Goal: Task Accomplishment & Management: Manage account settings

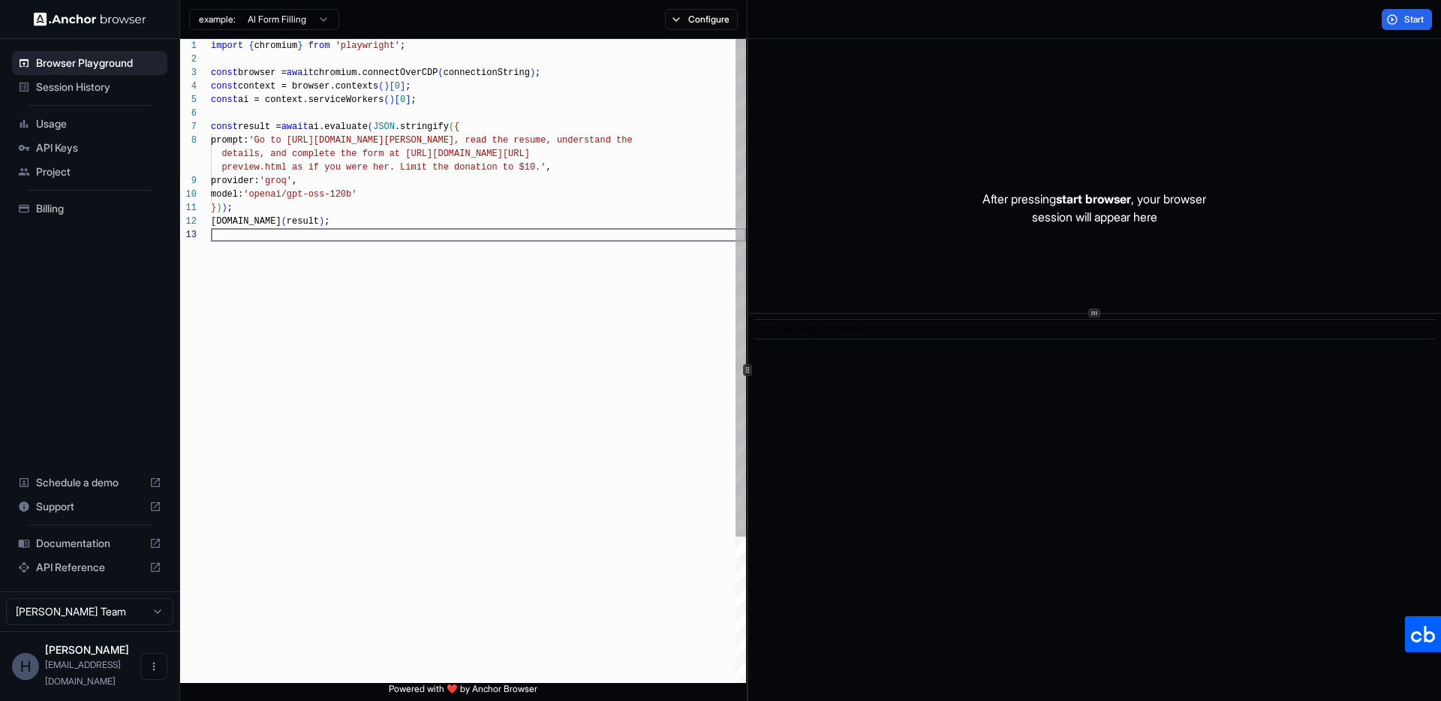
scroll to position [54, 0]
drag, startPoint x: 602, startPoint y: 425, endPoint x: 600, endPoint y: 413, distance: 12.2
click at [602, 422] on div "import { chromium } from 'playwright' ; const browser = await chromium.connectO…" at bounding box center [478, 455] width 535 height 833
click at [514, 369] on div "import { chromium } from 'playwright' ; const browser = await chromium.connectO…" at bounding box center [478, 455] width 535 height 833
drag, startPoint x: 483, startPoint y: 456, endPoint x: 536, endPoint y: 457, distance: 52.5
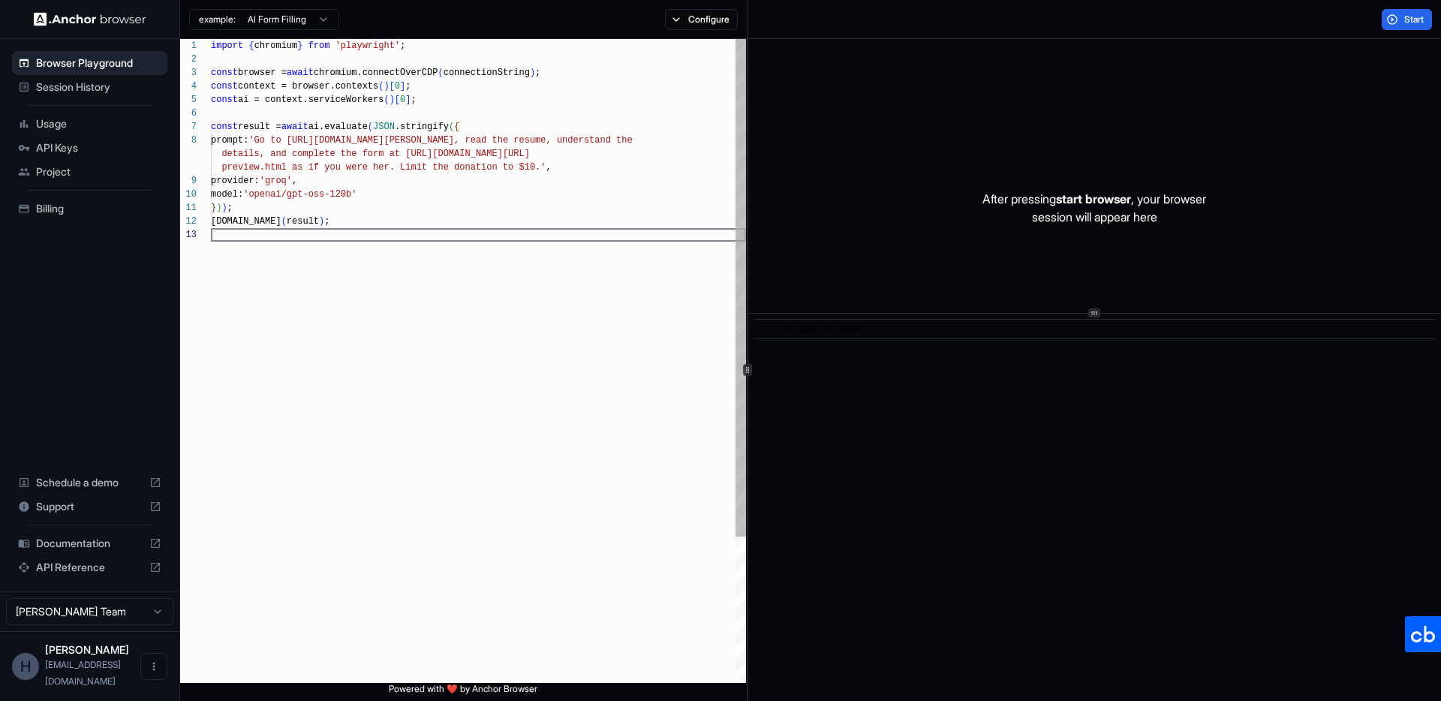
click at [484, 456] on div "import { chromium } from 'playwright' ; const browser = await chromium.connectO…" at bounding box center [478, 455] width 535 height 833
drag, startPoint x: 868, startPoint y: 458, endPoint x: 831, endPoint y: 457, distance: 36.8
click at [864, 458] on div "​ No logs to show" at bounding box center [1094, 507] width 693 height 387
click at [580, 452] on div "import { chromium } from 'playwright' ; const browser = await chromium.connectO…" at bounding box center [478, 455] width 535 height 833
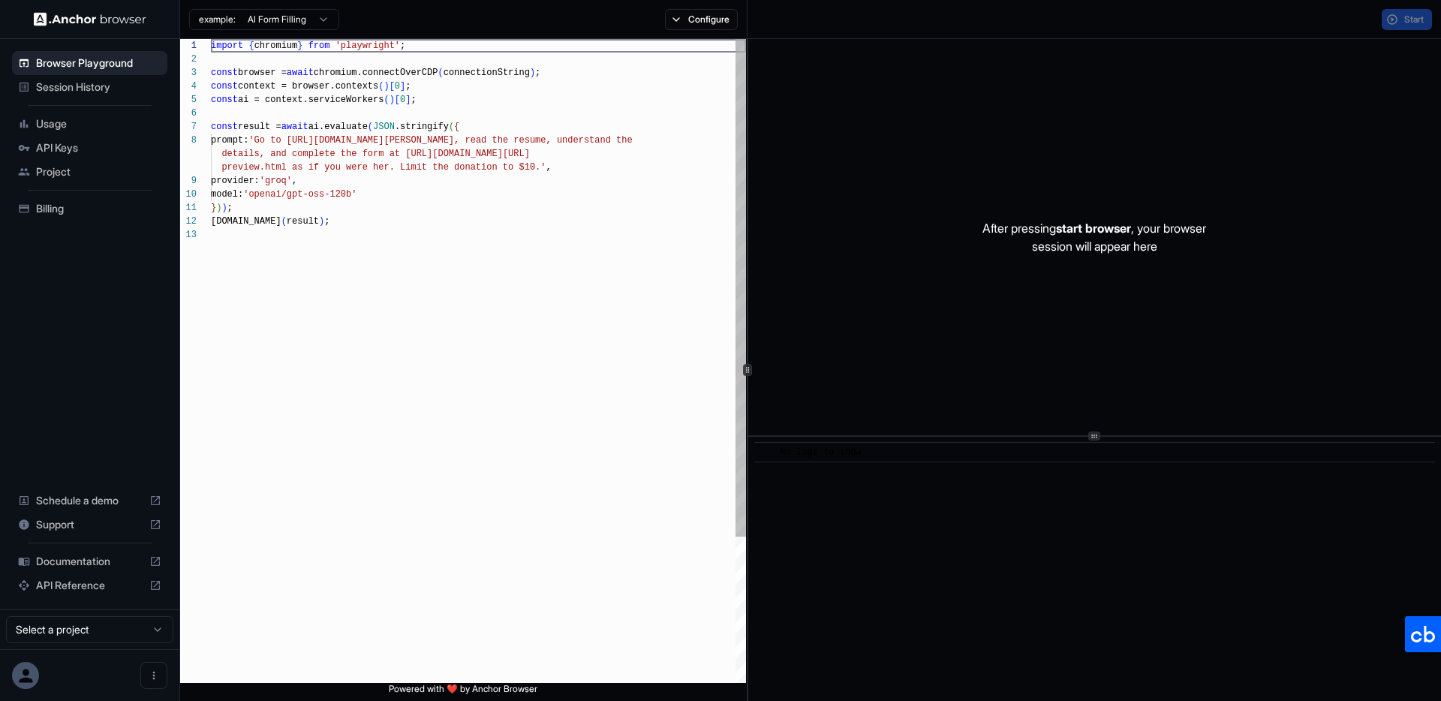
scroll to position [108, 0]
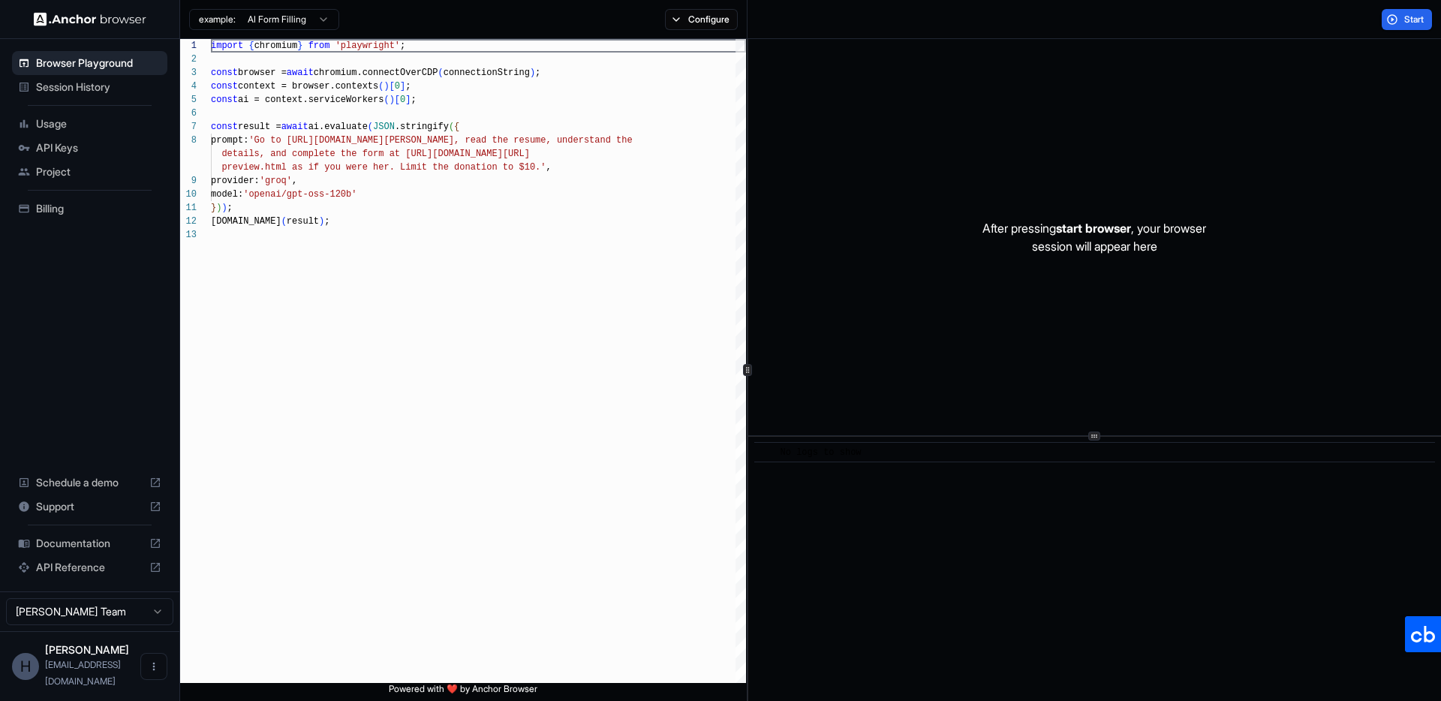
click at [117, 77] on div "Session History" at bounding box center [89, 87] width 155 height 24
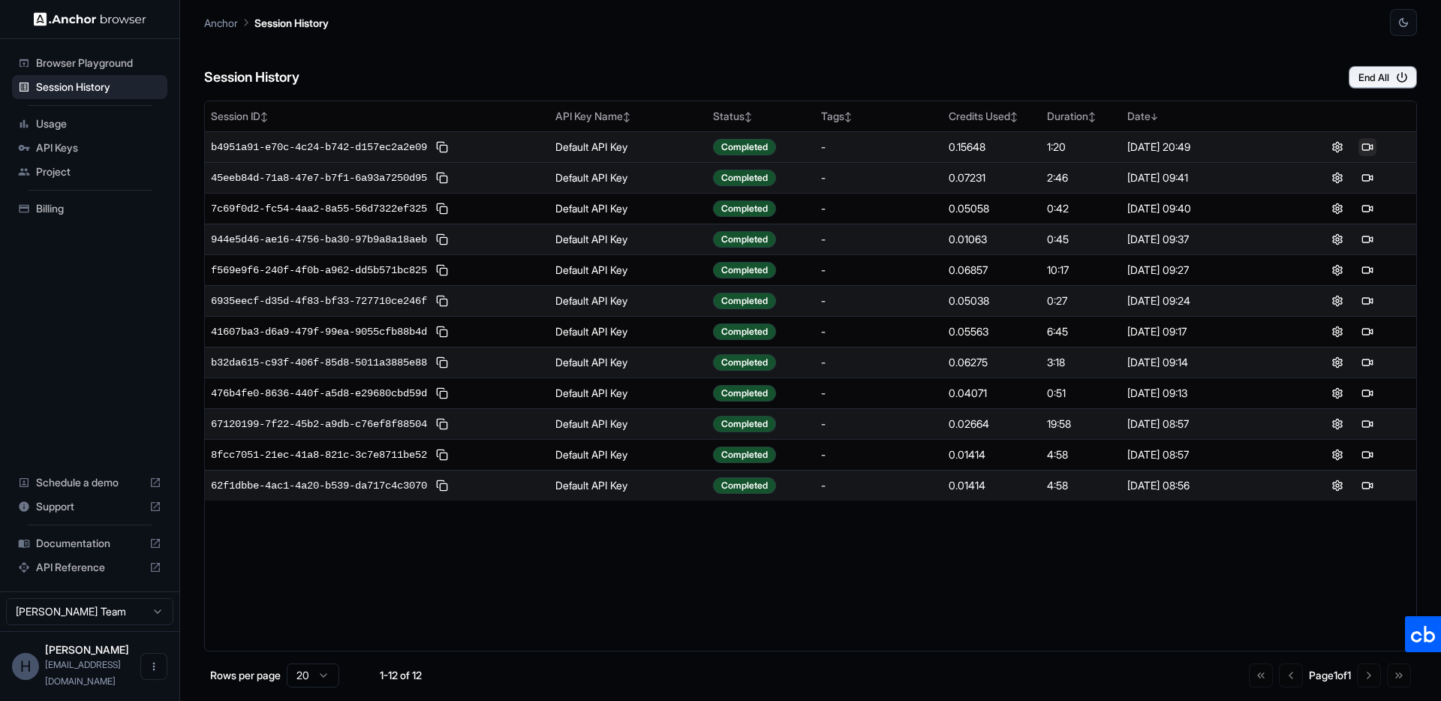
click at [1364, 148] on button at bounding box center [1367, 147] width 18 height 18
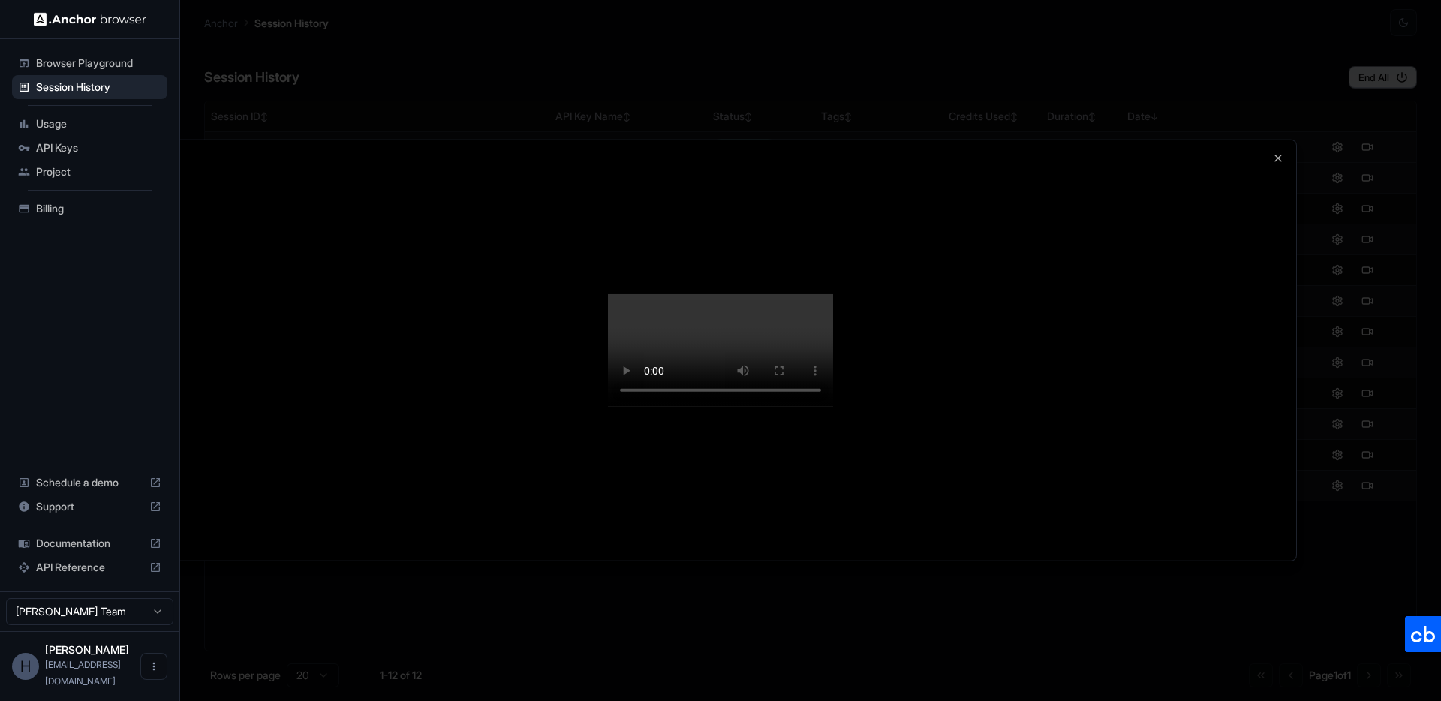
click at [1421, 629] on div at bounding box center [720, 350] width 1441 height 701
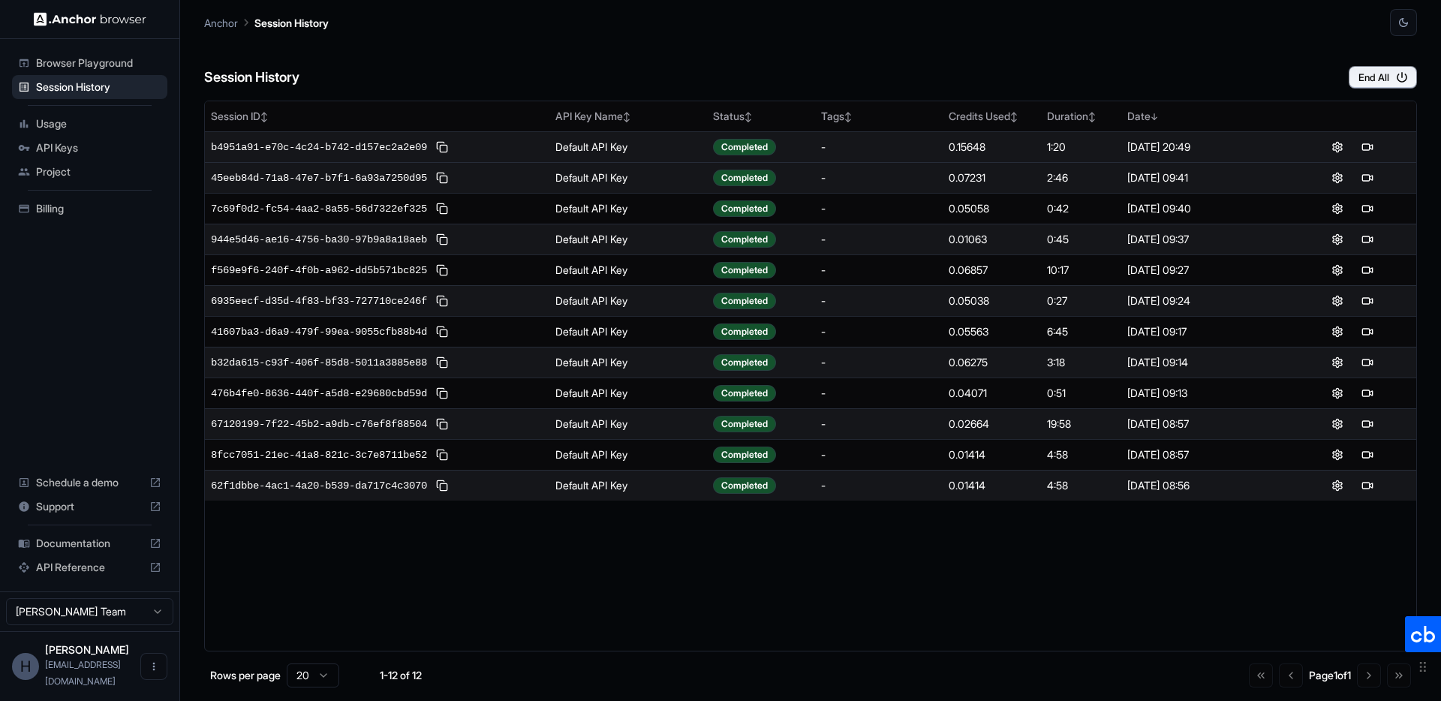
click at [1429, 635] on icon at bounding box center [1423, 634] width 36 height 36
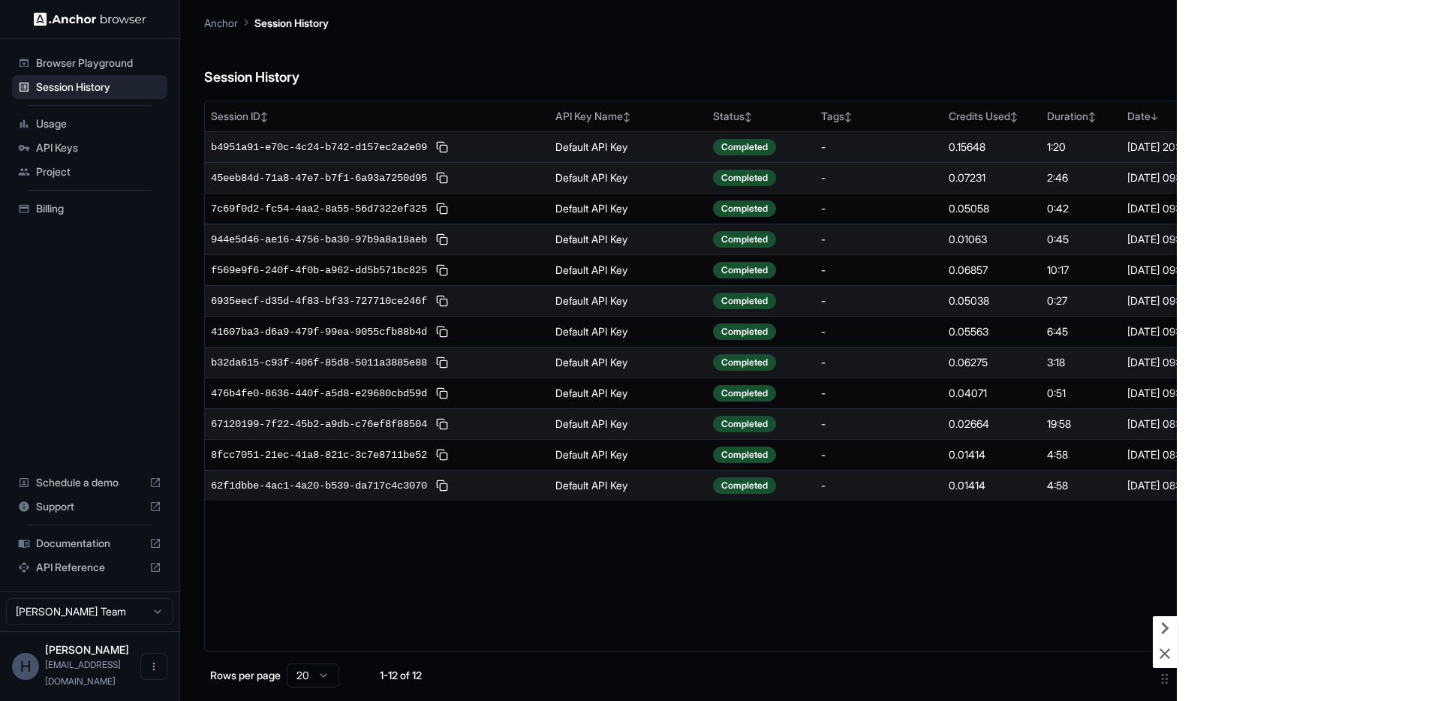
click at [1164, 622] on icon at bounding box center [1164, 628] width 24 height 24
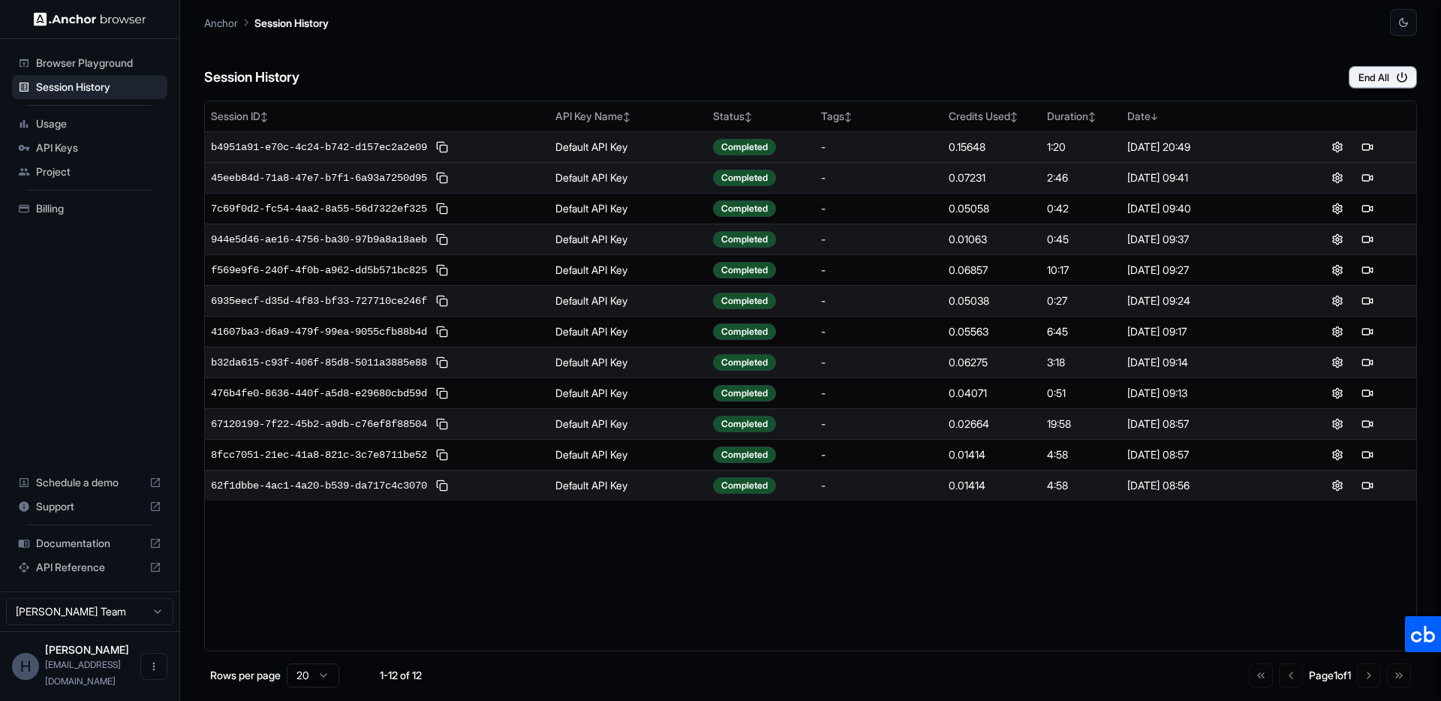
click at [1095, 587] on div "Session ID ↕ API Key Name ↕ Status ↕ Tags ↕ Credits Used ↕ Duration ↕ Date ↓ b4…" at bounding box center [810, 376] width 1212 height 551
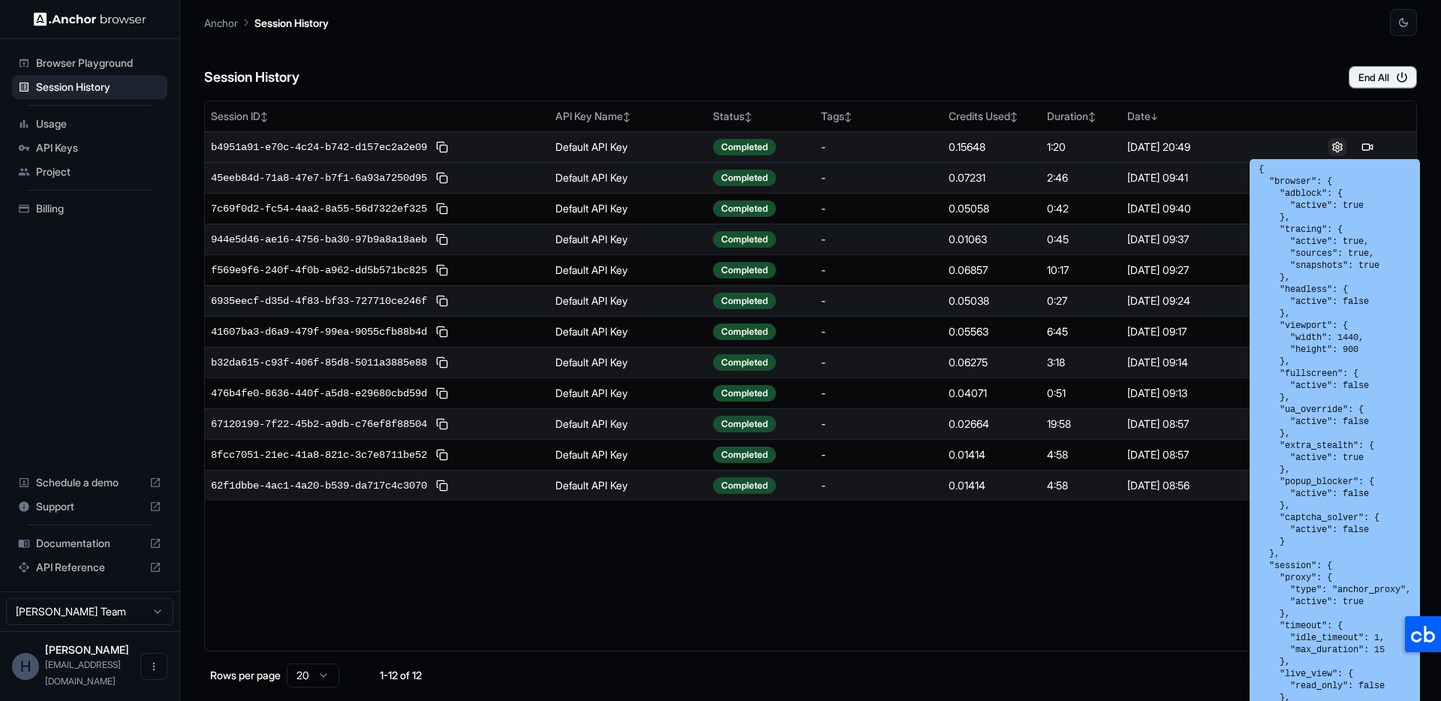
click at [1336, 144] on button at bounding box center [1337, 147] width 18 height 18
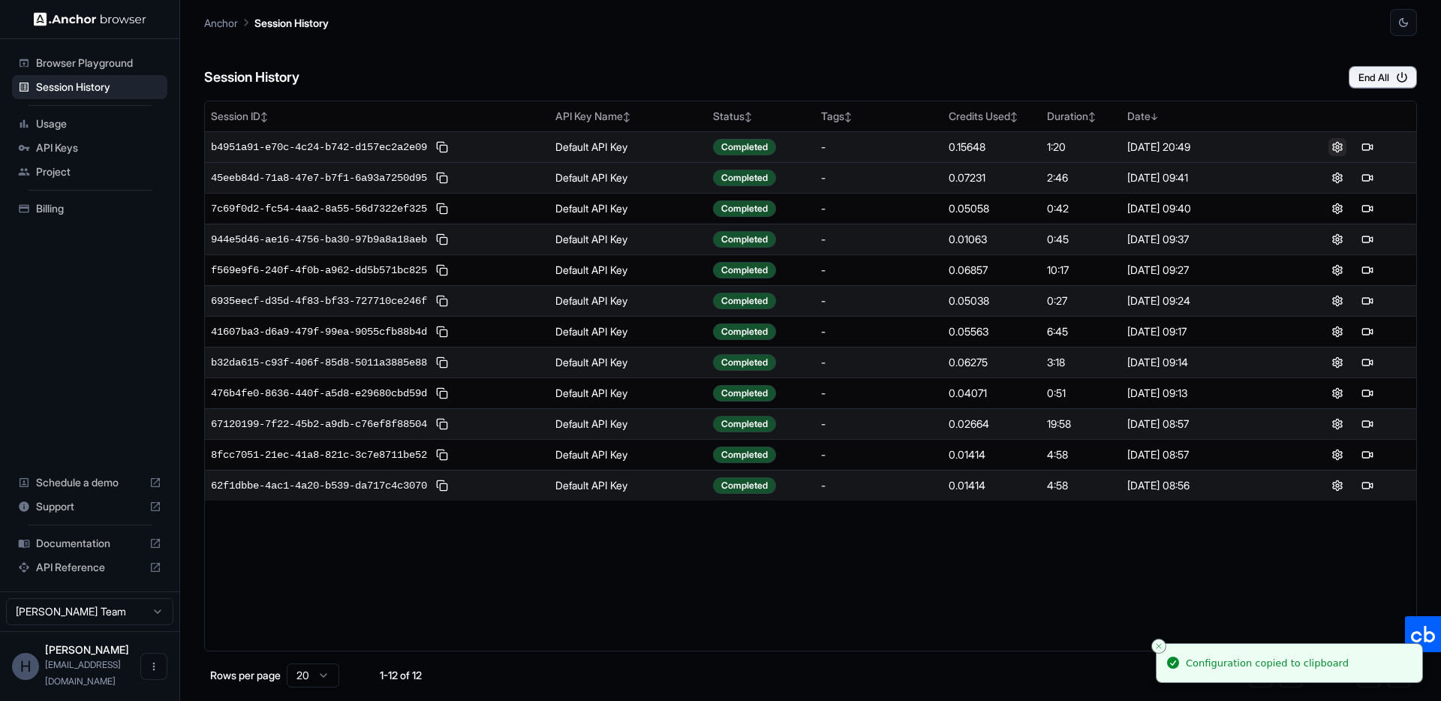
click at [1336, 145] on button at bounding box center [1337, 147] width 18 height 18
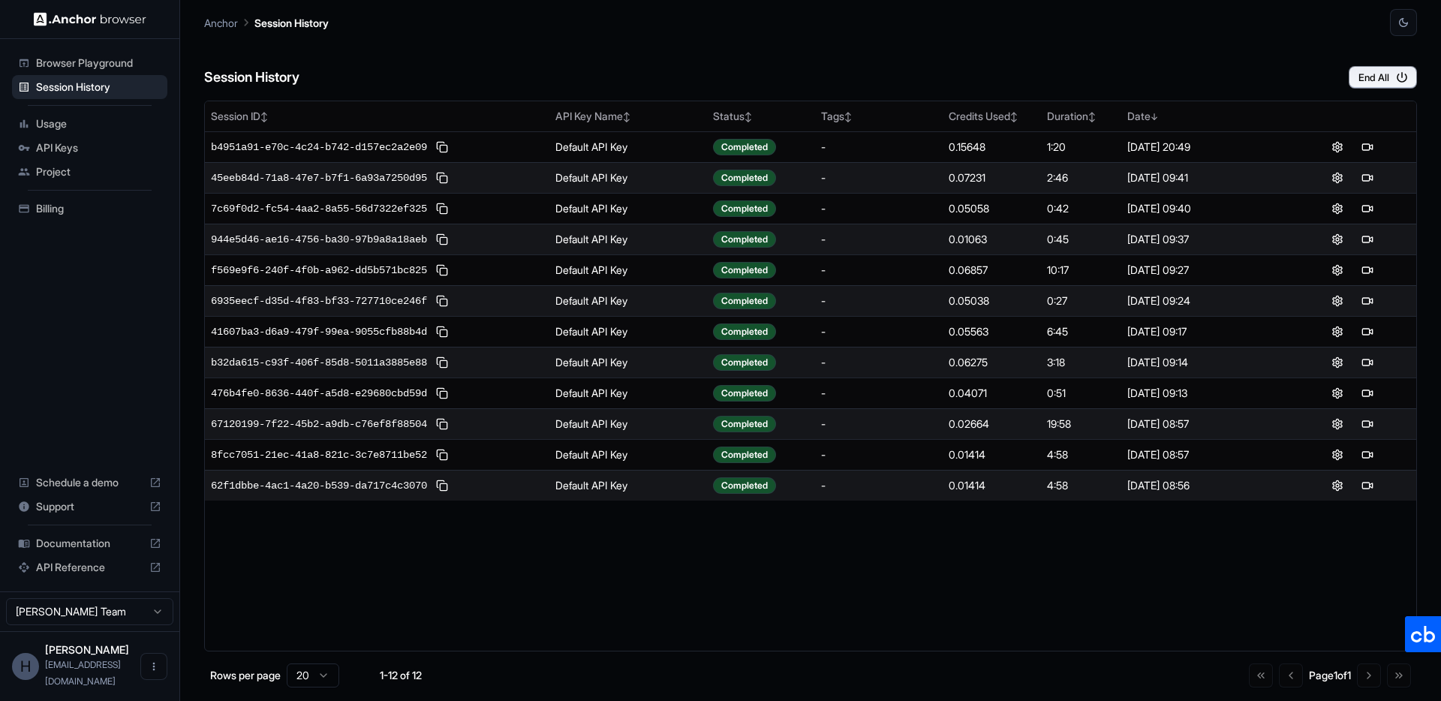
click at [890, 551] on div "Session ID ↕ API Key Name ↕ Status ↕ Tags ↕ Credits Used ↕ Duration ↕ Date ↓ b4…" at bounding box center [810, 376] width 1212 height 551
click at [743, 560] on div "Session ID ↕ API Key Name ↕ Status ↕ Tags ↕ Credits Used ↕ Duration ↕ Date ↓ b4…" at bounding box center [810, 376] width 1212 height 551
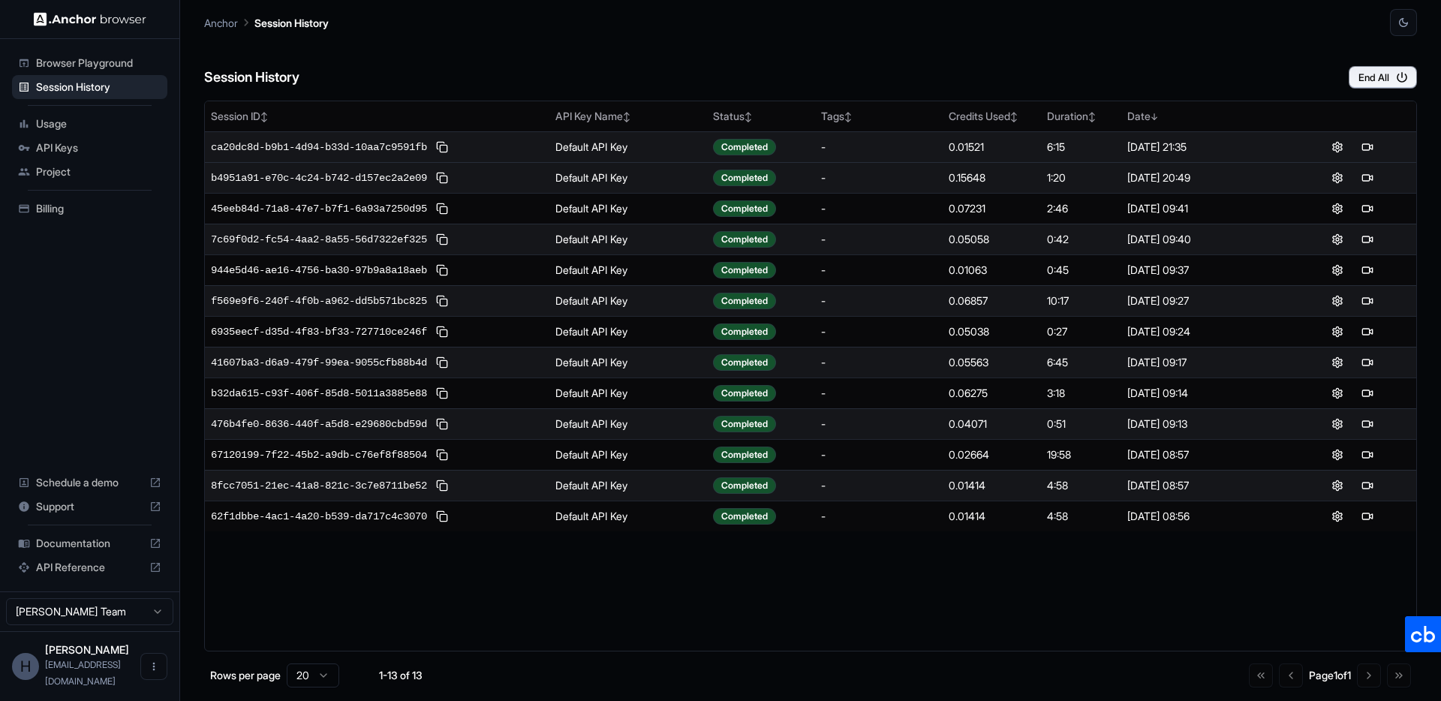
click at [831, 149] on div "-" at bounding box center [879, 147] width 116 height 15
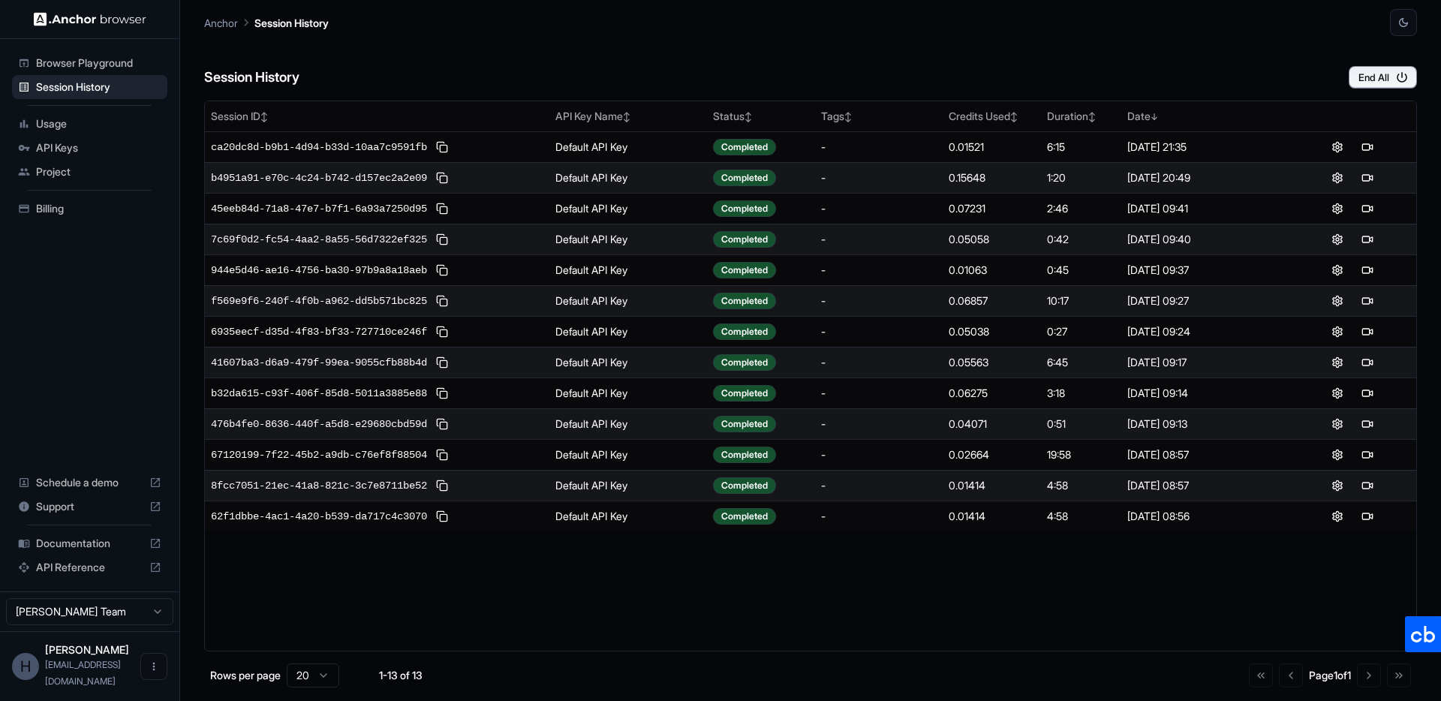
click at [238, 677] on p "Rows per page" at bounding box center [245, 675] width 71 height 15
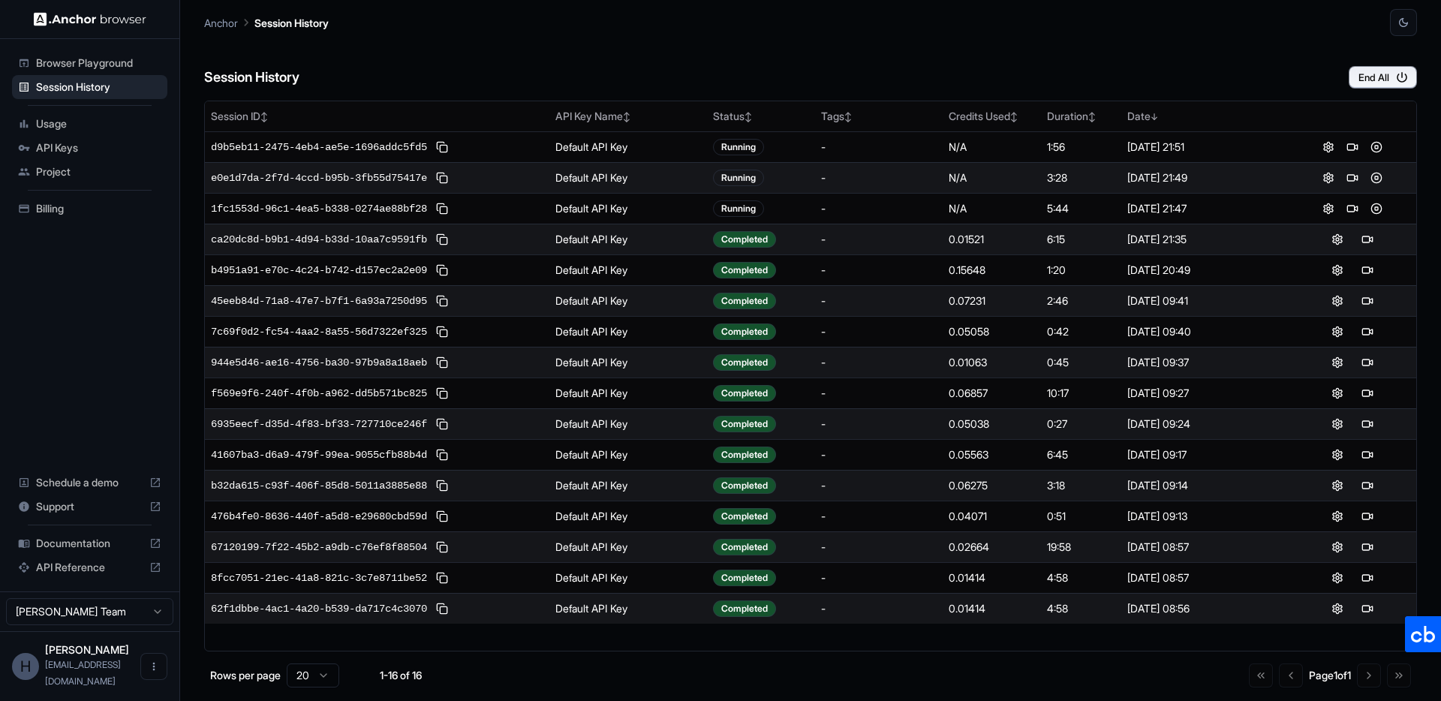
click at [1037, 53] on div "Session History End All" at bounding box center [810, 62] width 1212 height 53
click at [1381, 78] on button "End All" at bounding box center [1382, 77] width 68 height 23
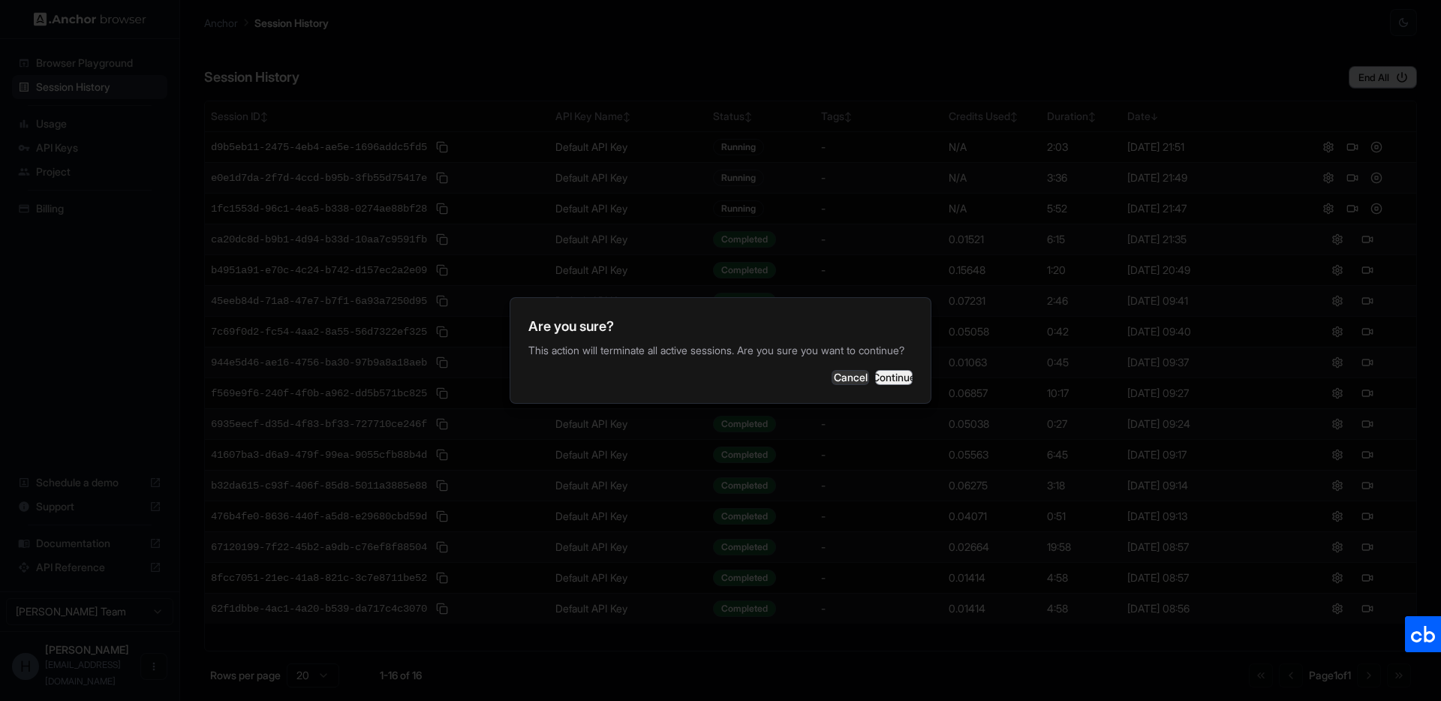
click at [887, 385] on button "Continue" at bounding box center [894, 377] width 38 height 15
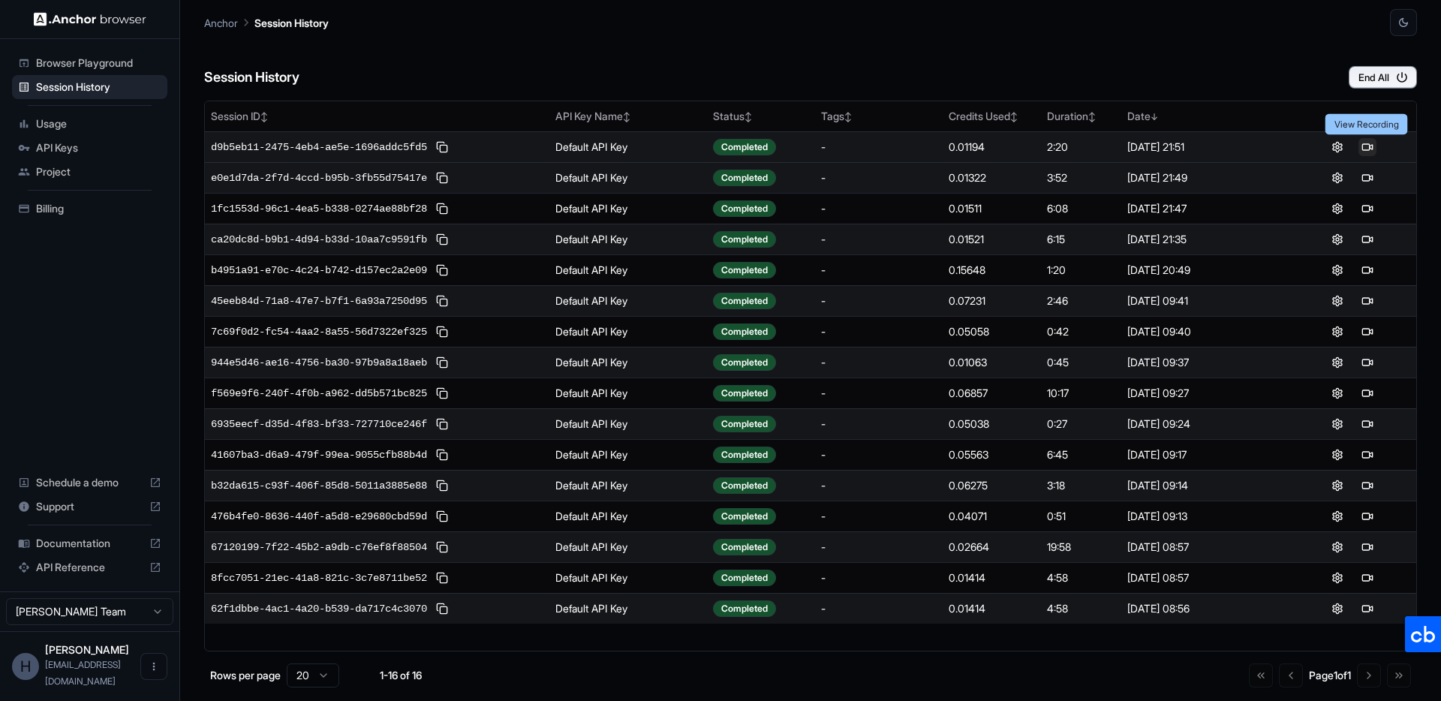
click at [1363, 146] on button at bounding box center [1367, 147] width 18 height 18
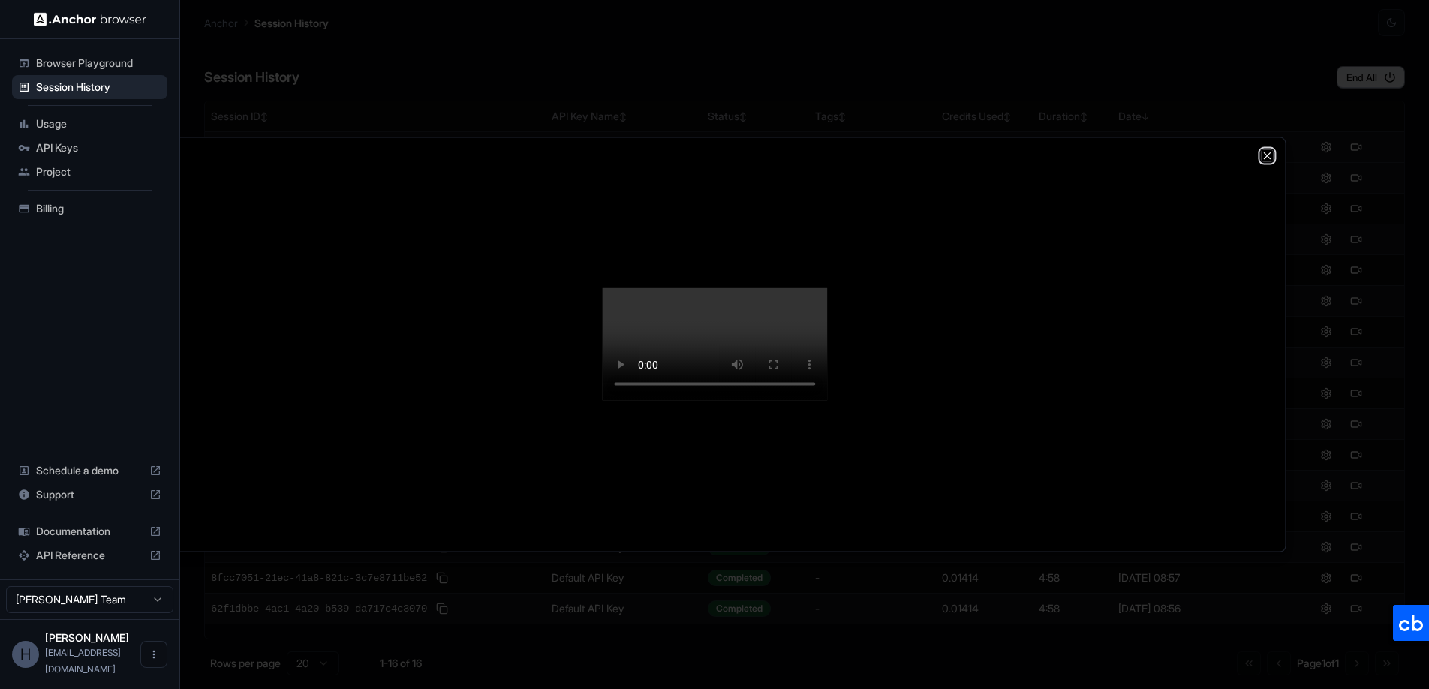
click at [1267, 153] on icon "button" at bounding box center [1267, 156] width 6 height 6
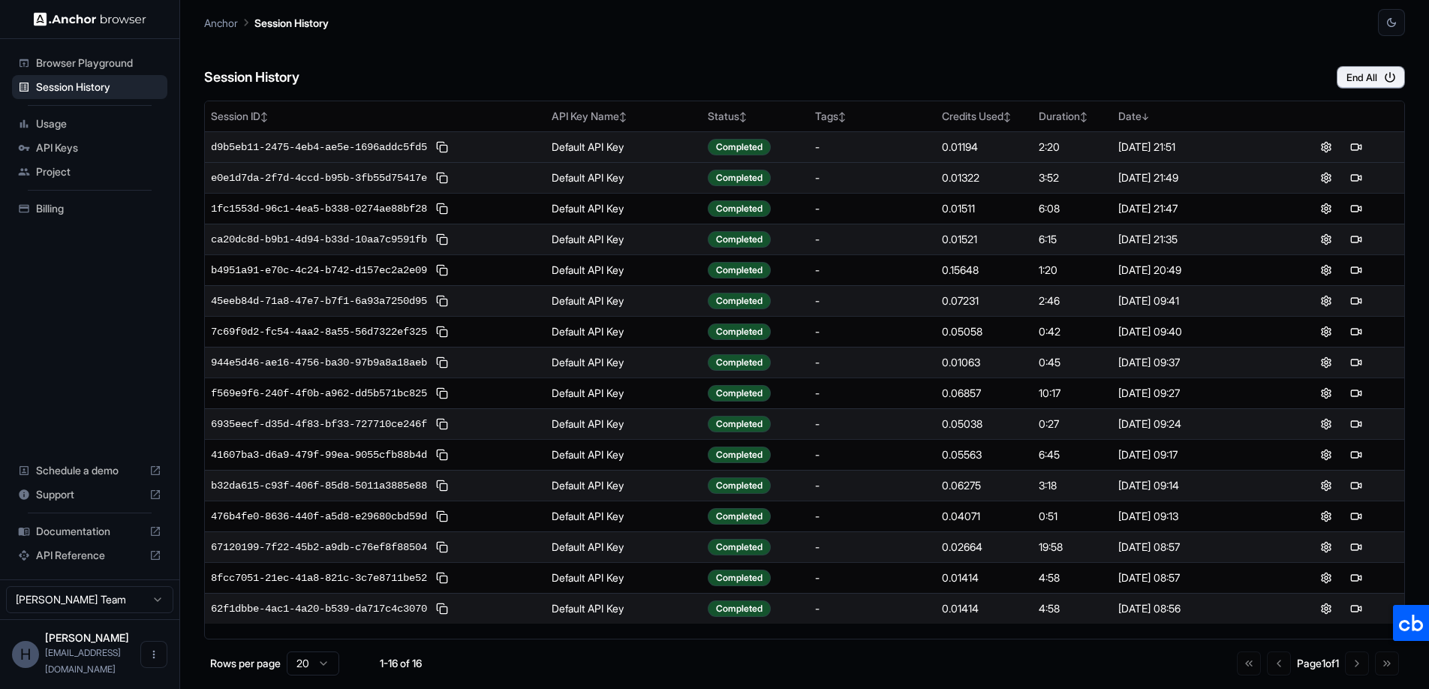
click at [1137, 63] on div "Session History End All" at bounding box center [804, 62] width 1200 height 53
click at [1364, 149] on button at bounding box center [1365, 147] width 18 height 18
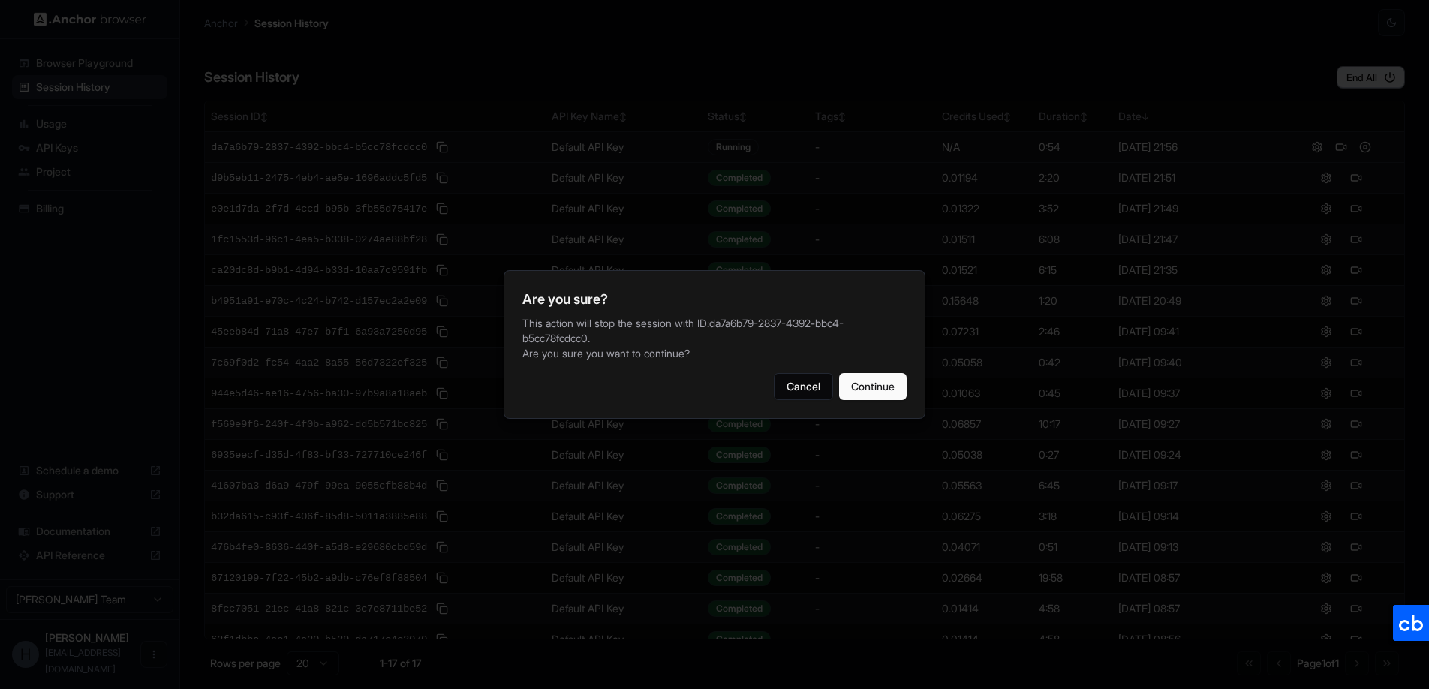
drag, startPoint x: 887, startPoint y: 394, endPoint x: 916, endPoint y: 387, distance: 30.0
click at [887, 393] on button "Continue" at bounding box center [873, 386] width 68 height 27
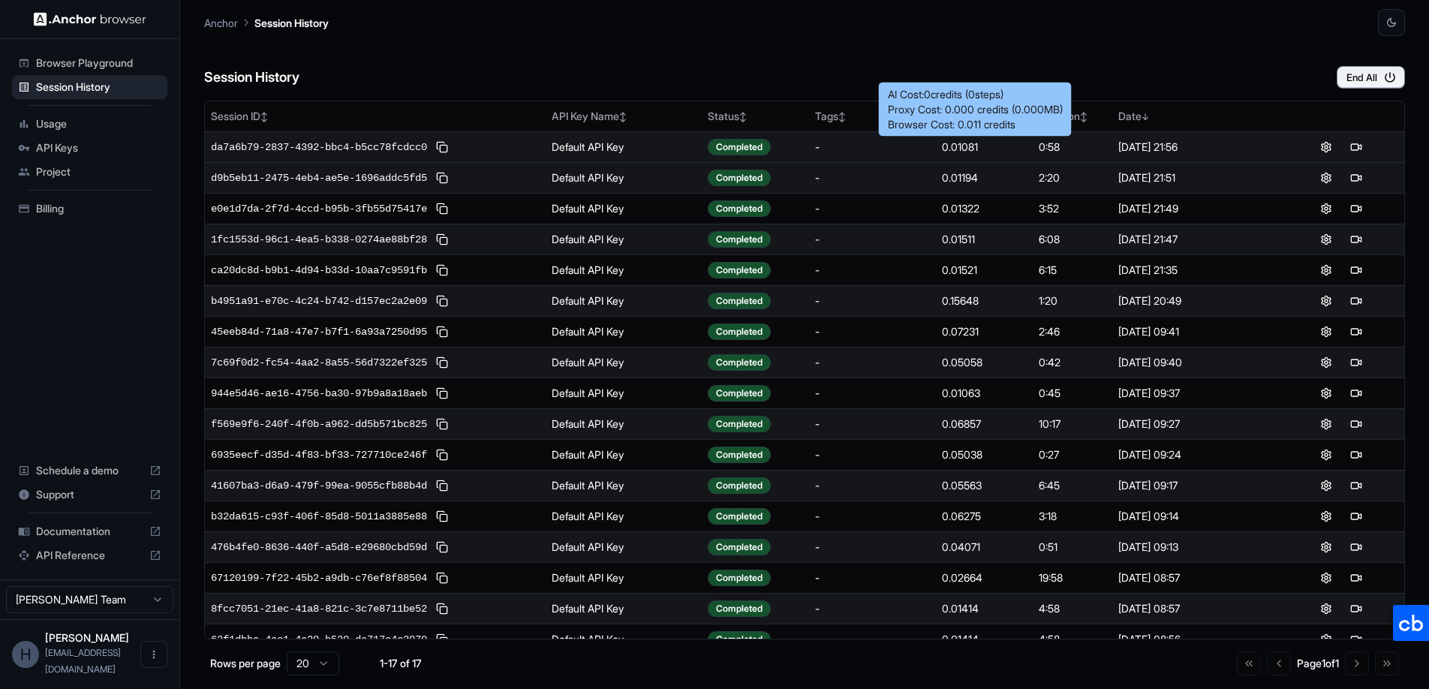
click at [1018, 77] on div "Session History End All" at bounding box center [804, 62] width 1200 height 53
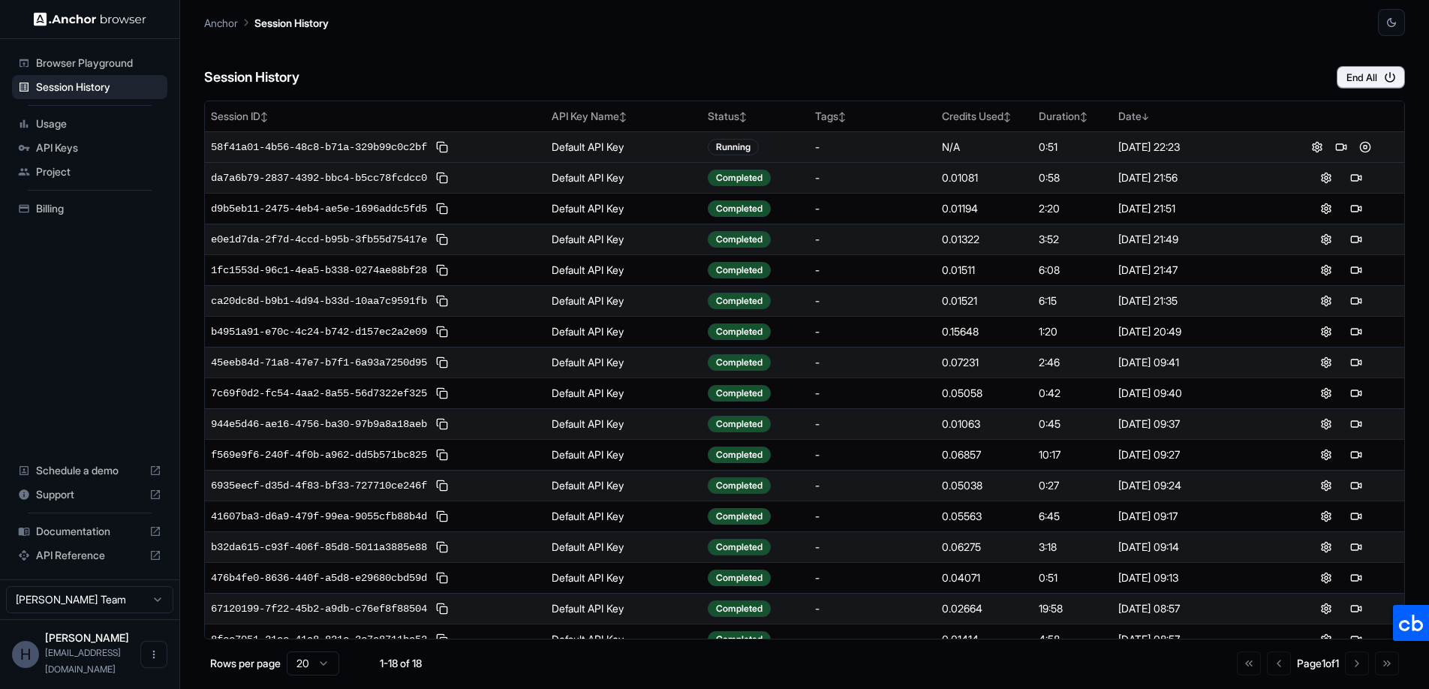
click at [1095, 84] on div "Session History End All" at bounding box center [804, 62] width 1200 height 53
click at [975, 61] on div "Session History End All" at bounding box center [804, 62] width 1200 height 53
click at [1346, 144] on div at bounding box center [1340, 147] width 115 height 18
click at [1356, 146] on button at bounding box center [1365, 147] width 18 height 18
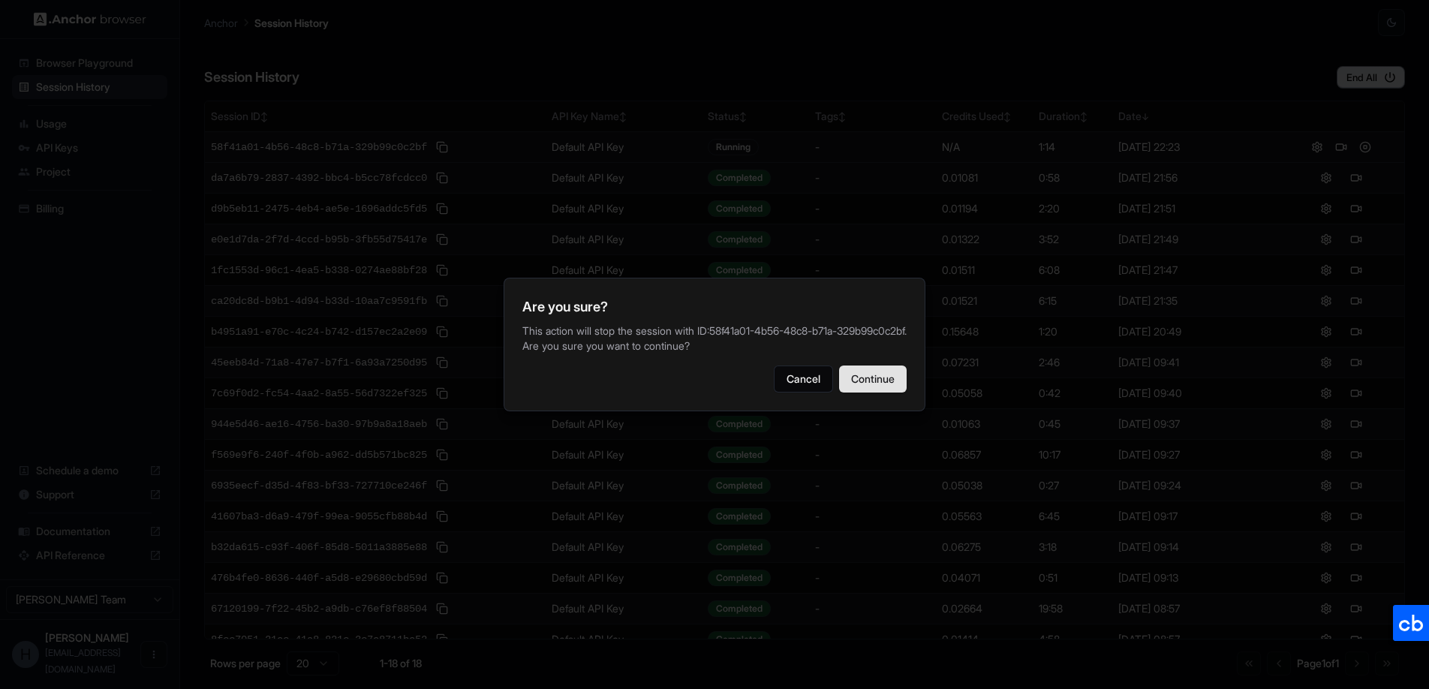
click at [878, 386] on button "Continue" at bounding box center [873, 378] width 68 height 27
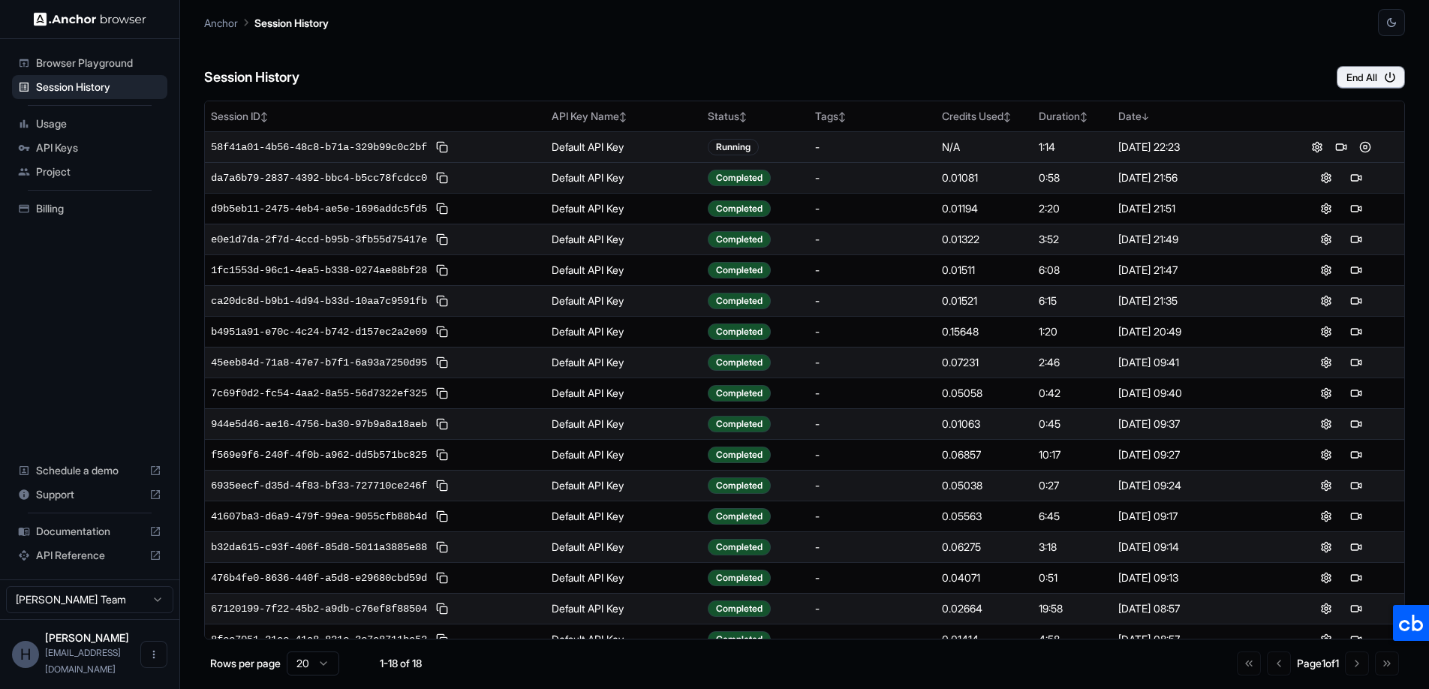
drag, startPoint x: 1155, startPoint y: 48, endPoint x: 1172, endPoint y: 60, distance: 20.4
click at [1155, 49] on div "Session History End All" at bounding box center [804, 62] width 1200 height 53
click at [1215, 90] on div "Session History End All Session ID ↕ API Key Name ↕ Status ↕ Tags ↕ Credits Use…" at bounding box center [804, 362] width 1200 height 653
click at [1348, 149] on button at bounding box center [1356, 147] width 18 height 18
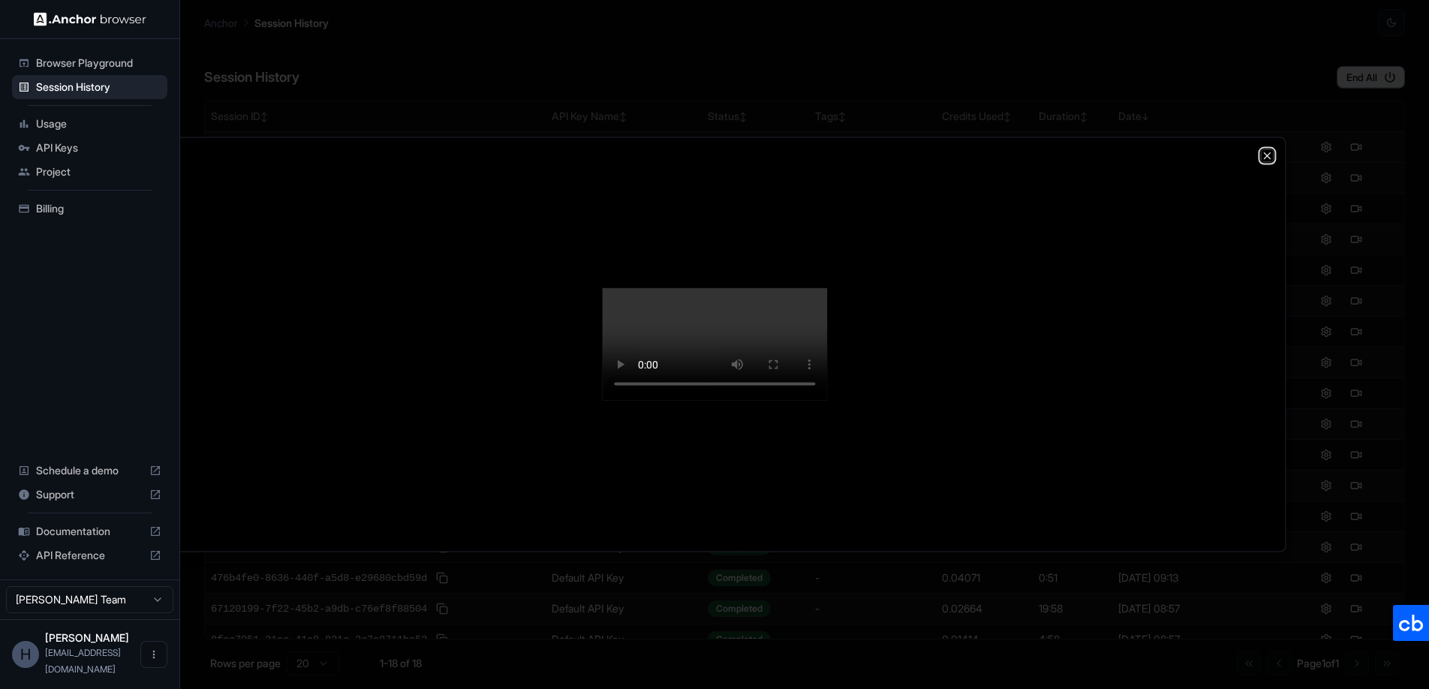
click at [1263, 150] on icon "button" at bounding box center [1267, 156] width 12 height 12
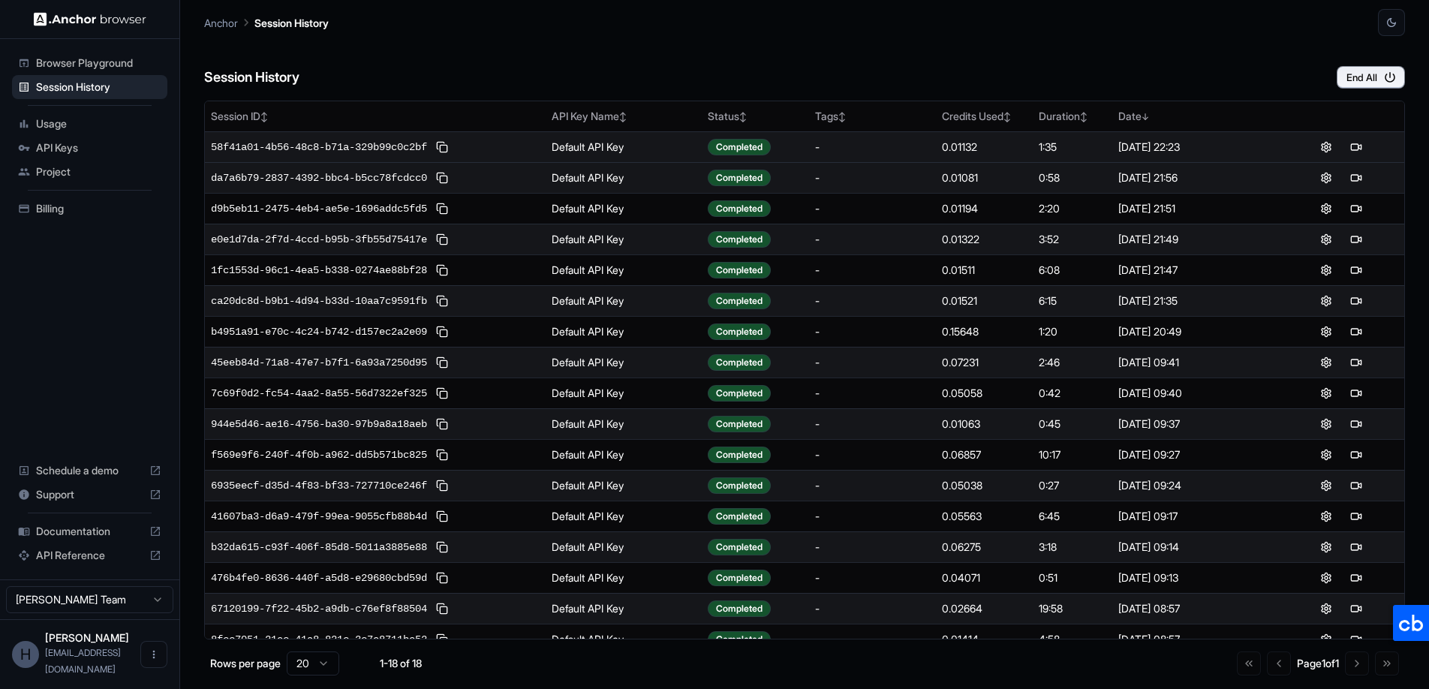
click at [942, 60] on div "Session History End All" at bounding box center [804, 62] width 1200 height 53
click at [918, 82] on div "Session History End All" at bounding box center [804, 62] width 1200 height 53
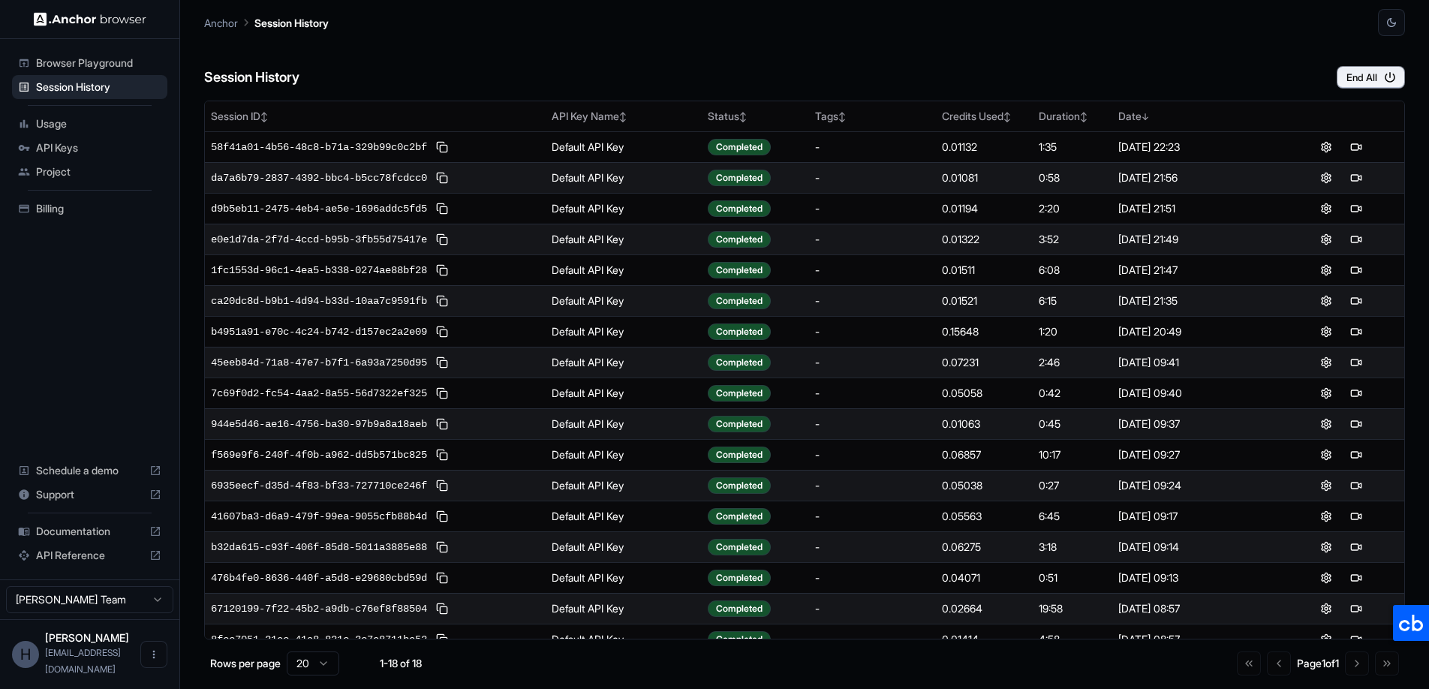
click at [948, 51] on div "Session History End All" at bounding box center [804, 62] width 1200 height 53
click at [772, 44] on div "Session History End All" at bounding box center [804, 62] width 1200 height 53
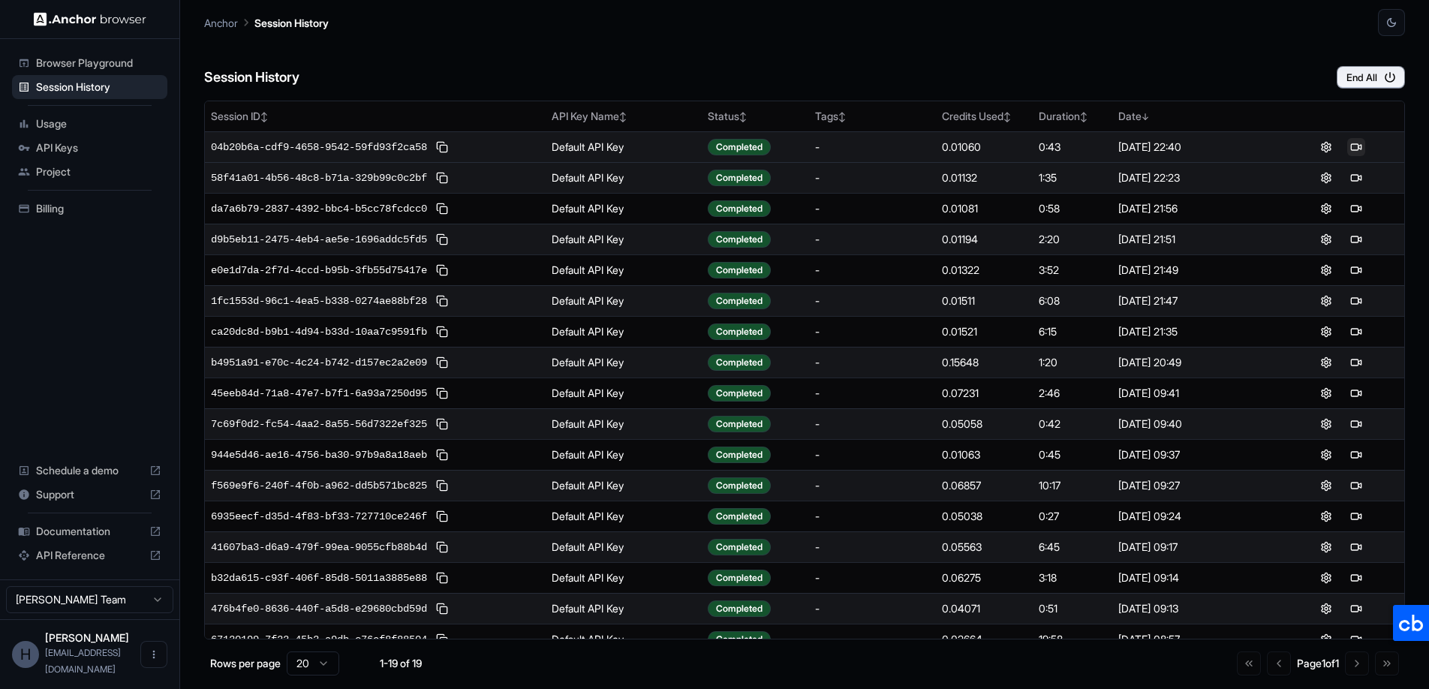
click at [1347, 146] on button at bounding box center [1356, 147] width 18 height 18
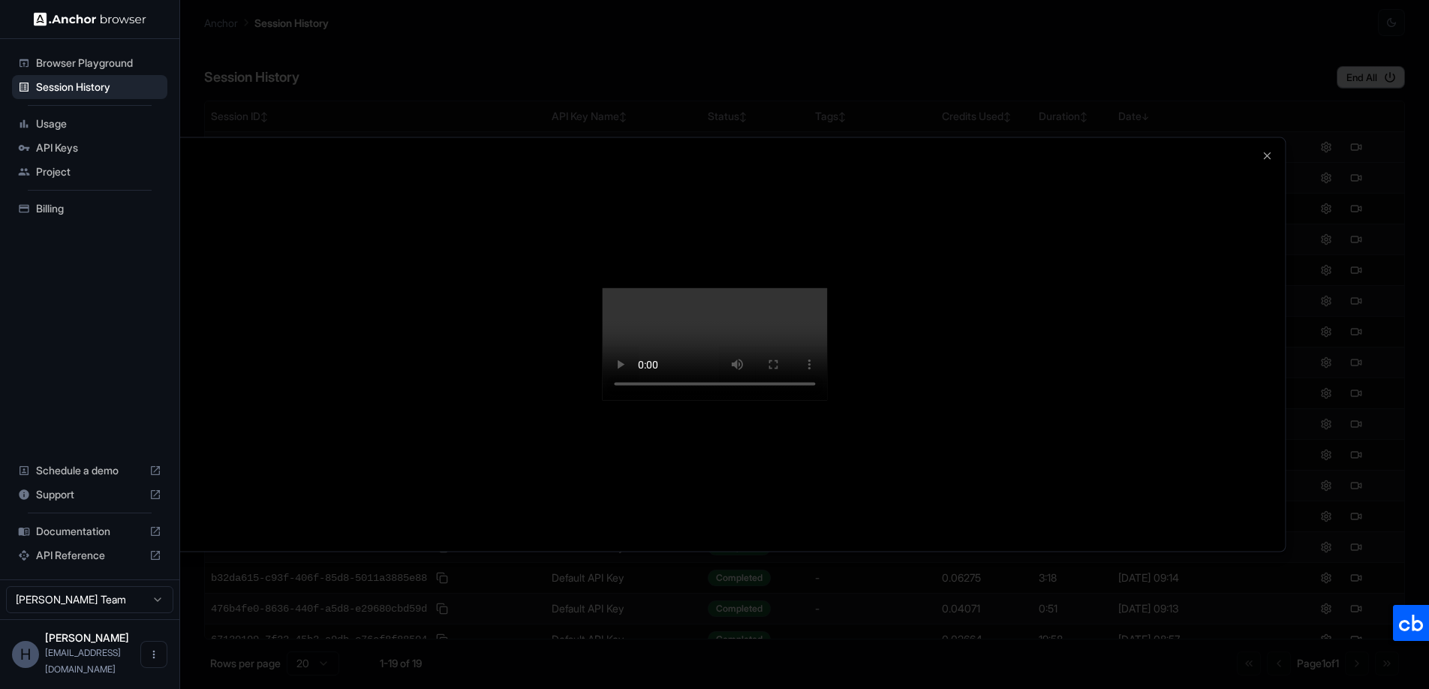
click at [827, 301] on video at bounding box center [714, 344] width 225 height 113
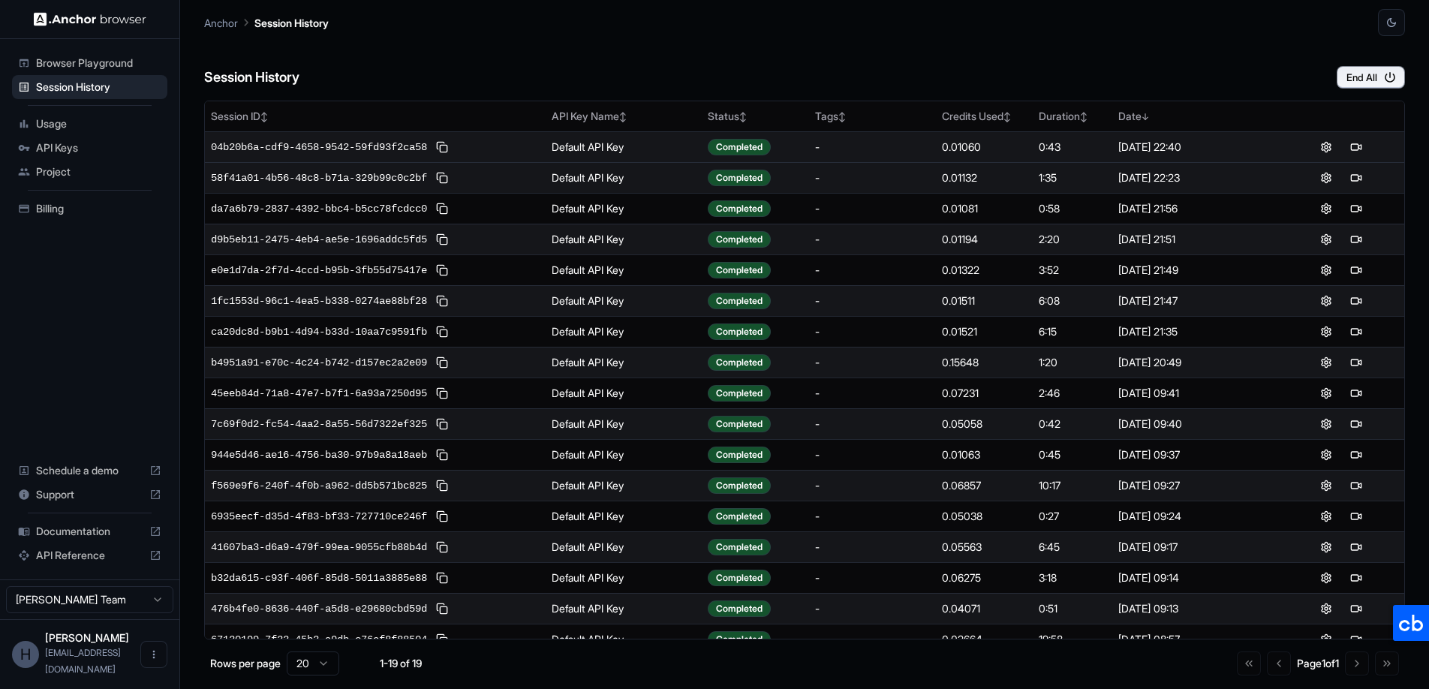
click at [59, 129] on span "Usage" at bounding box center [98, 123] width 125 height 15
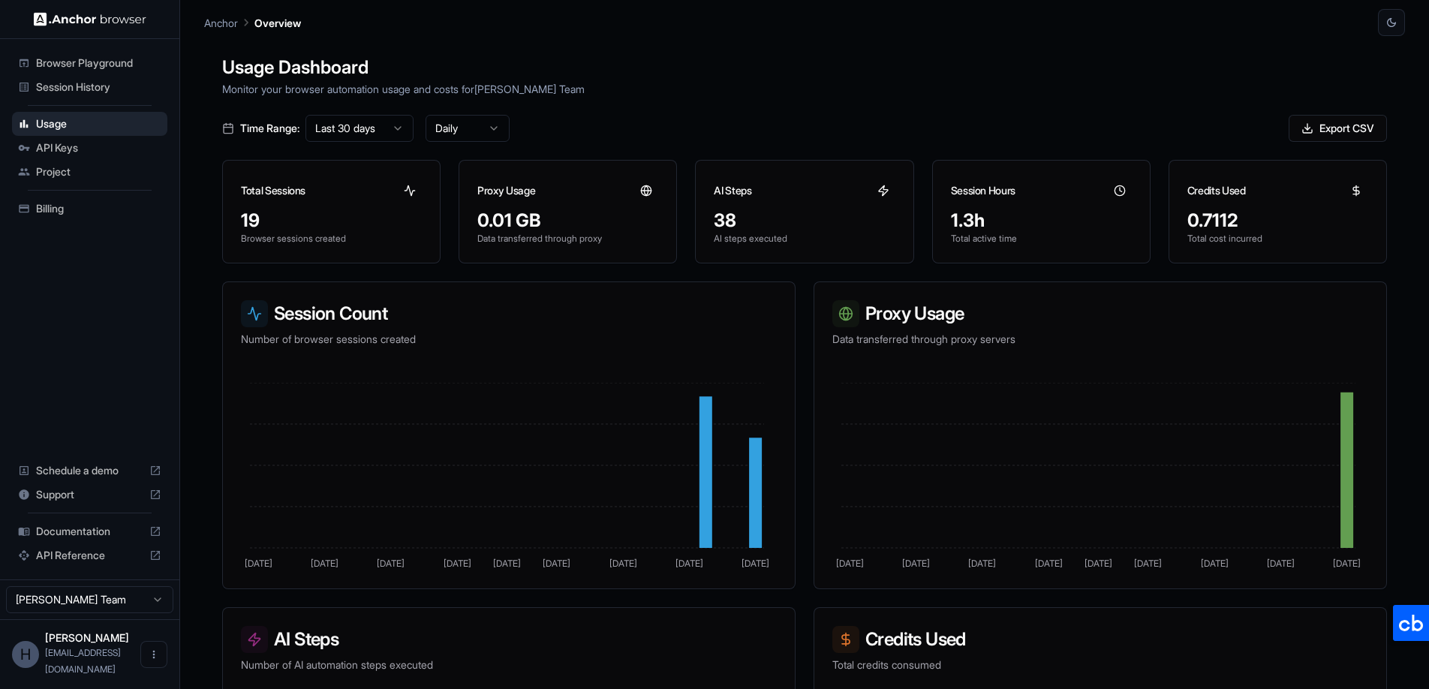
drag, startPoint x: 38, startPoint y: 338, endPoint x: 36, endPoint y: 317, distance: 21.8
click at [37, 335] on div "Browser Playground Session History Usage API Keys Project Billing Schedule a de…" at bounding box center [89, 309] width 179 height 540
click at [59, 200] on div "Billing" at bounding box center [89, 209] width 155 height 24
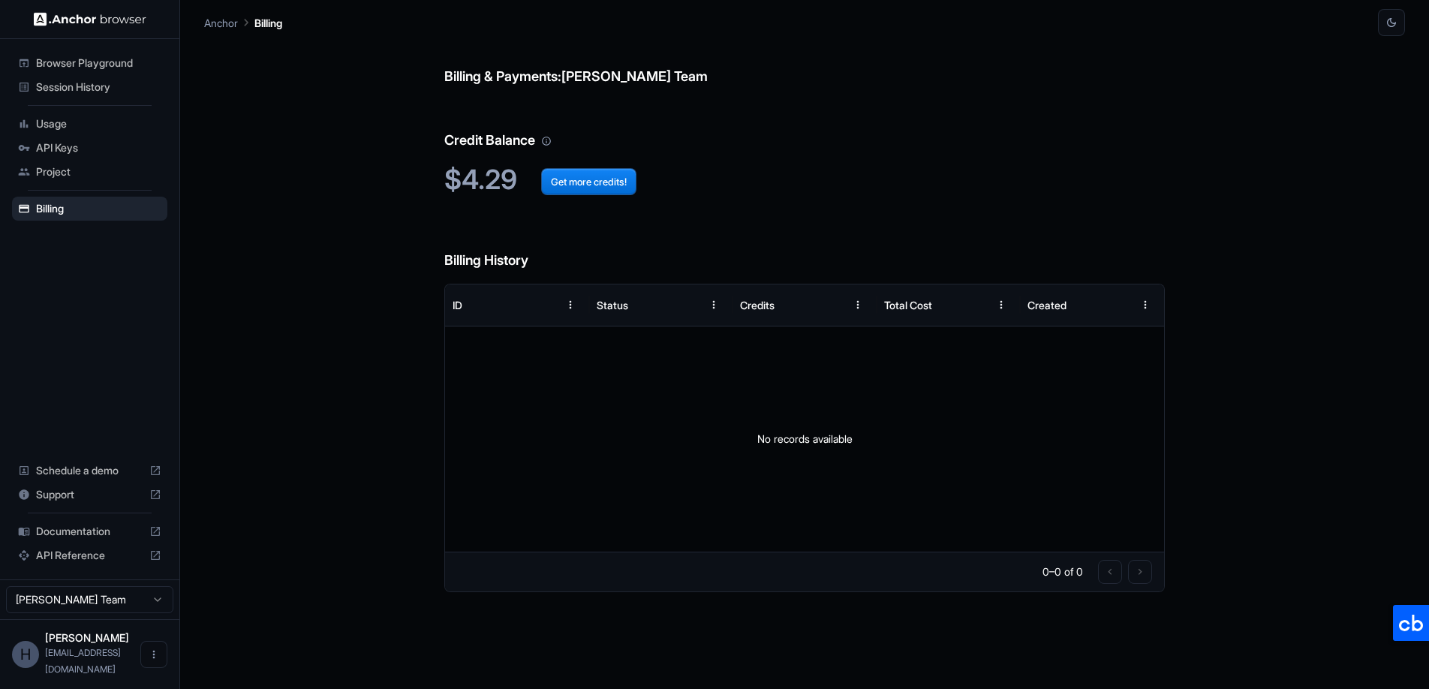
click at [326, 299] on div "Billing & Payments: [PERSON_NAME] Team Credit Balance $4.29 Get more credits! B…" at bounding box center [804, 362] width 1200 height 653
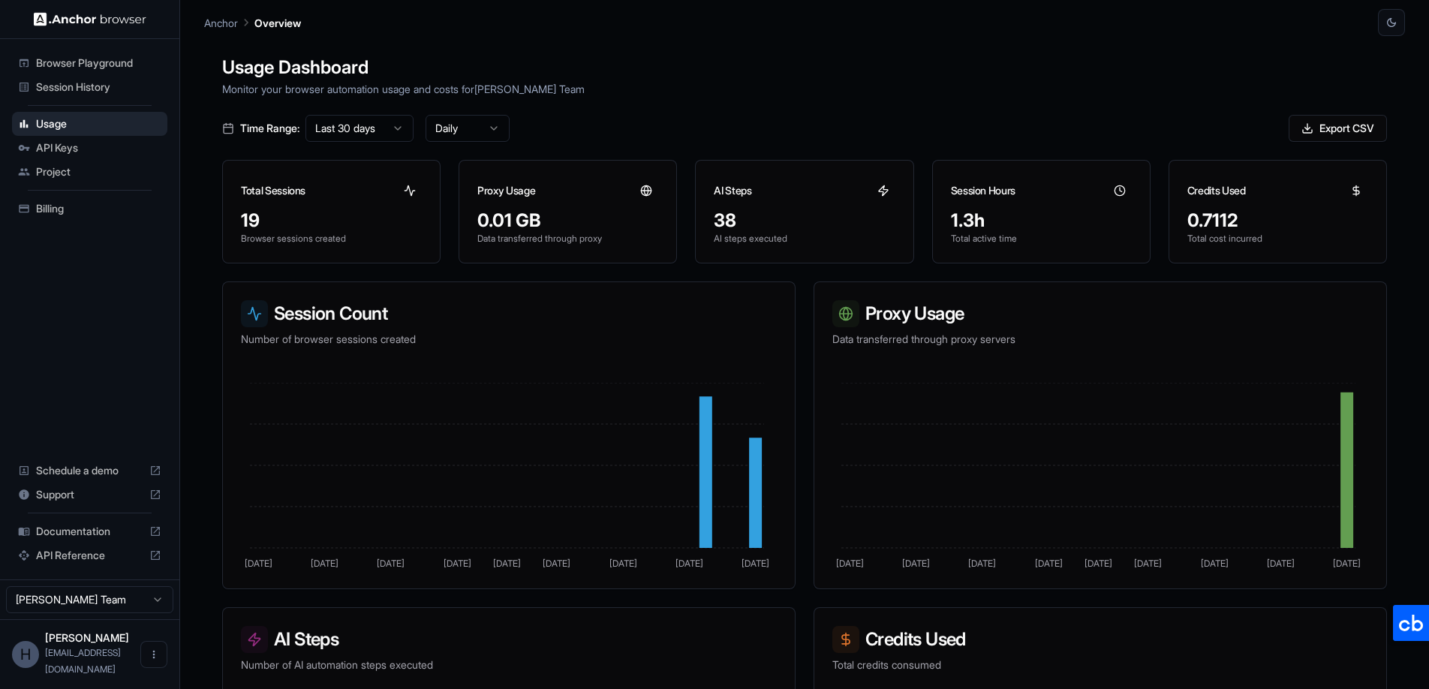
click at [1092, 123] on div "Time Range: Last 30 days Daily Export CSV" at bounding box center [804, 128] width 1164 height 27
click at [1384, 28] on button "button" at bounding box center [1391, 22] width 27 height 27
click at [1386, 26] on div at bounding box center [714, 344] width 1429 height 689
click at [1022, 71] on h1 "Usage Dashboard" at bounding box center [804, 67] width 1164 height 27
click at [1026, 83] on p "Monitor your browser automation usage and costs for [PERSON_NAME] Team" at bounding box center [804, 89] width 1164 height 16
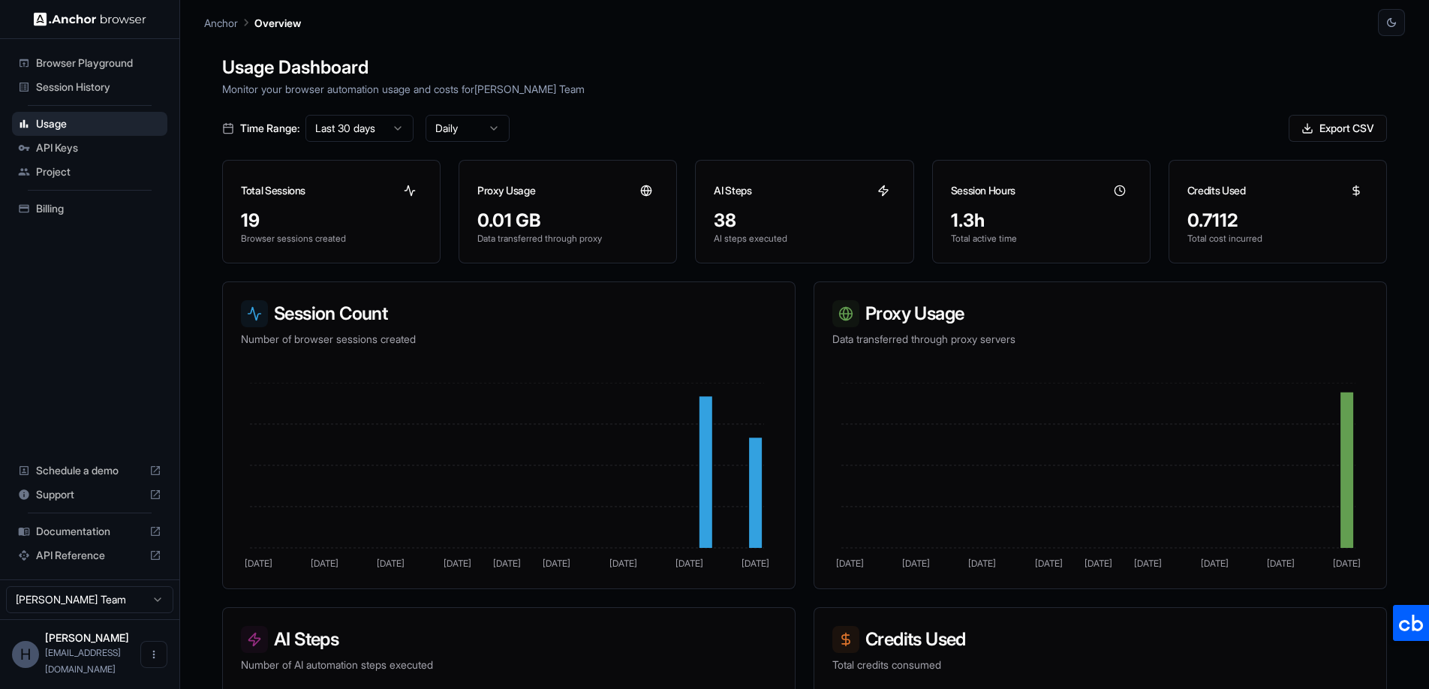
click at [832, 128] on div "Time Range: Last 30 days Daily Export CSV" at bounding box center [804, 128] width 1164 height 27
click at [833, 101] on div "Usage Dashboard Monitor your browser automation usage and costs for [PERSON_NAM…" at bounding box center [804, 380] width 1200 height 689
click at [78, 125] on span "Usage" at bounding box center [98, 123] width 125 height 15
click at [86, 86] on span "Session History" at bounding box center [98, 87] width 125 height 15
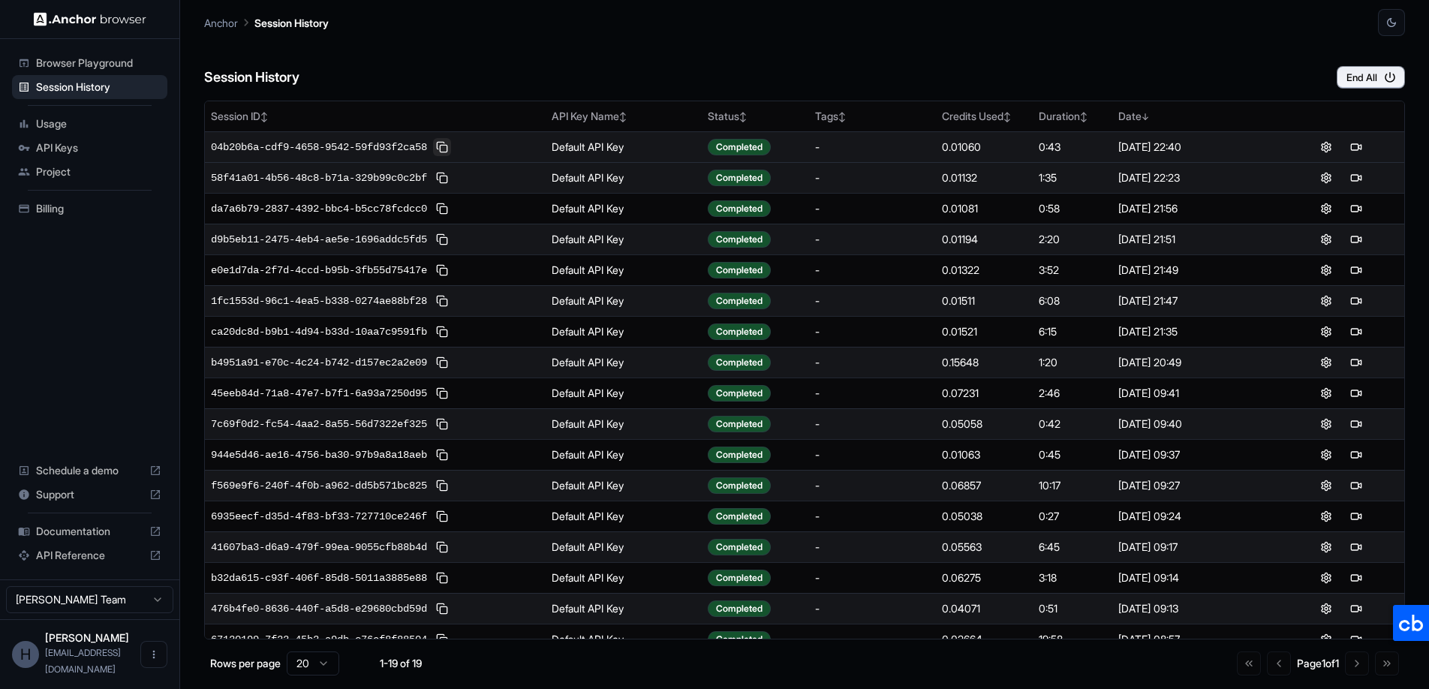
click at [451, 145] on button at bounding box center [442, 147] width 18 height 18
